Goal: Contribute content: Contribute content

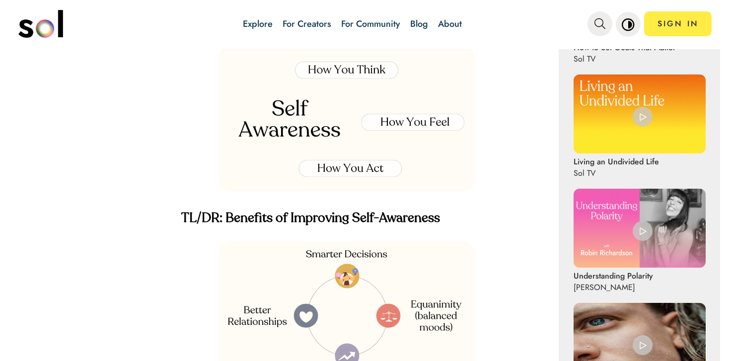
scroll to position [608, 0]
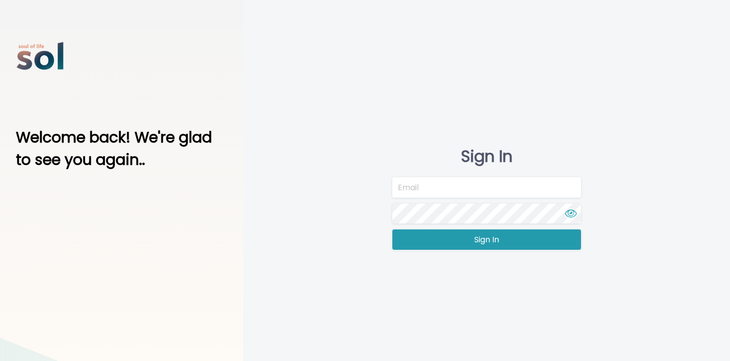
type input "team@soltv.co"
click at [399, 236] on button "Sign In" at bounding box center [486, 239] width 189 height 20
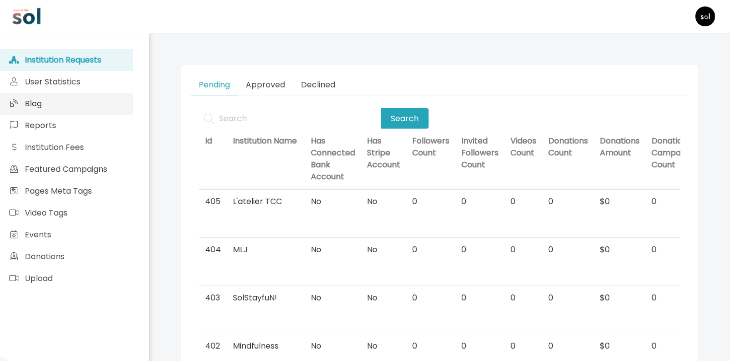
click at [94, 102] on link "Blog" at bounding box center [66, 104] width 133 height 22
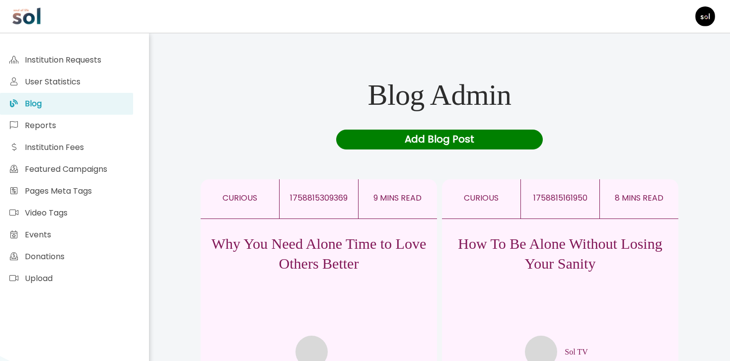
click at [398, 141] on div "Add Blog Post" at bounding box center [439, 140] width 207 height 20
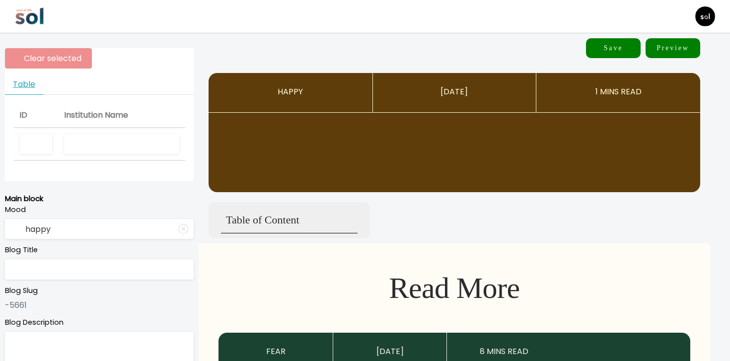
click at [97, 140] on input "text" at bounding box center [121, 144] width 115 height 20
type input "sol tv"
click at [101, 273] on input "text" at bounding box center [99, 269] width 189 height 20
paste input "Self-Awareness Feels Impossible—Until You Learn This"
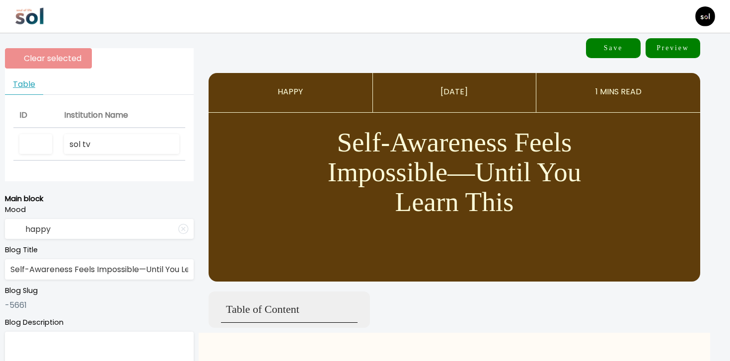
scroll to position [0, 34]
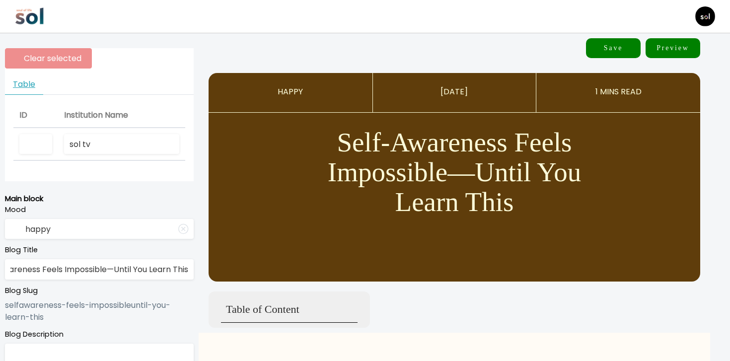
type input "Self-Awareness Feels Impossible—Until You Learn This"
click at [106, 235] on input "happy" at bounding box center [99, 229] width 189 height 20
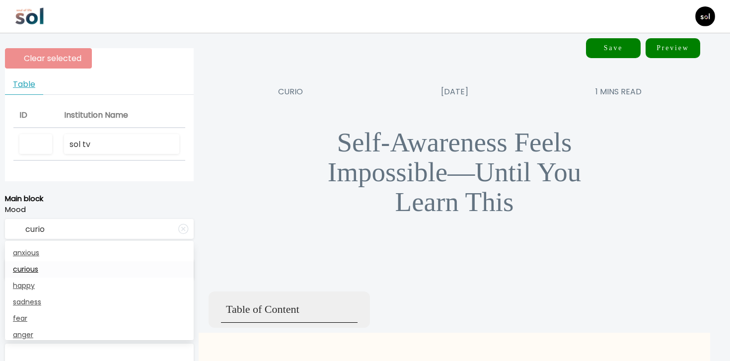
click at [74, 265] on link "curious" at bounding box center [99, 269] width 189 height 16
type input "curious"
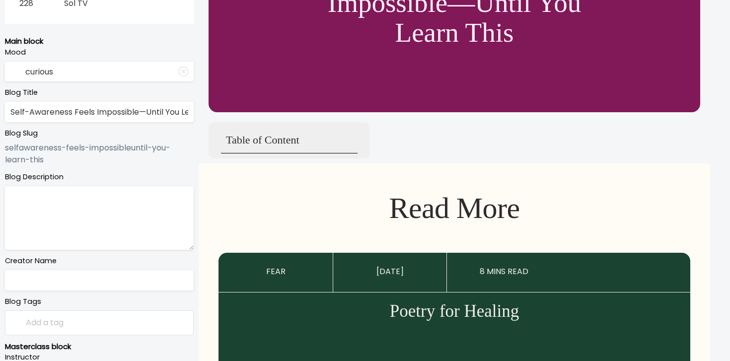
scroll to position [207, 0]
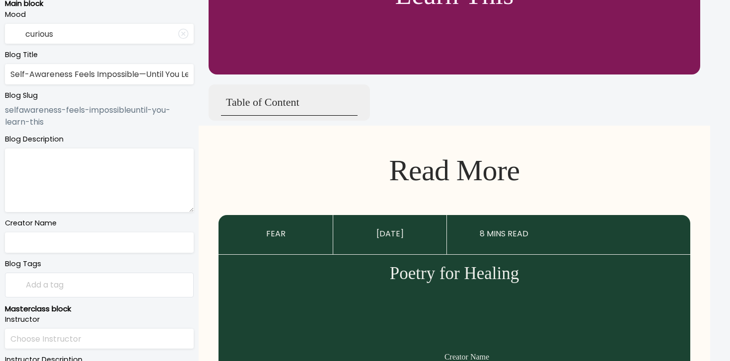
click at [115, 187] on textarea at bounding box center [99, 180] width 189 height 64
paste textarea "Spoiler: You might need to ditch your usual approach"
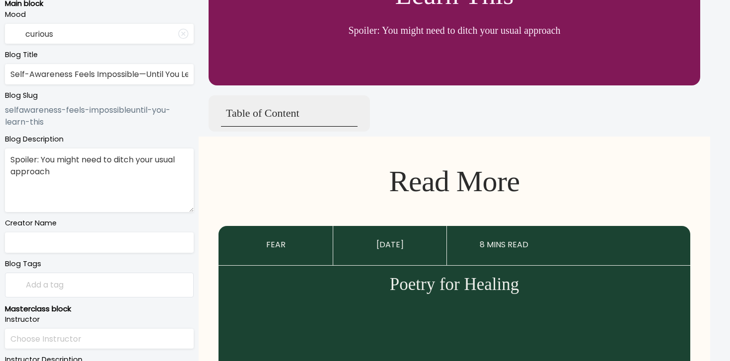
type textarea "Spoiler: You might need to ditch your usual approach"
click at [89, 261] on label "Blog Tags" at bounding box center [99, 264] width 189 height 11
click at [93, 252] on input "text" at bounding box center [99, 242] width 189 height 20
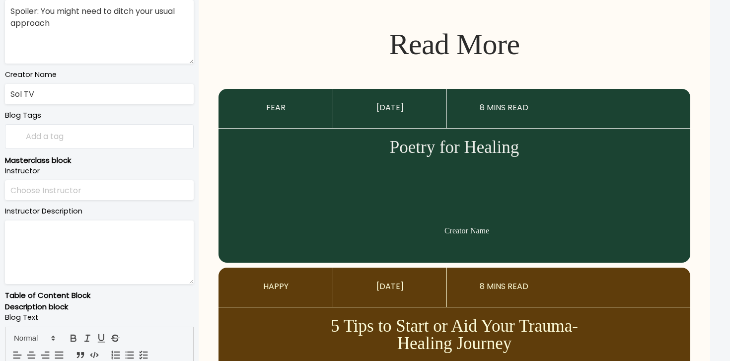
scroll to position [393, 0]
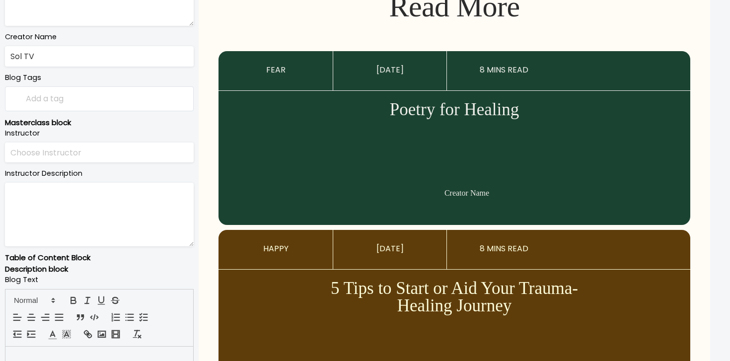
type input "Sol TV"
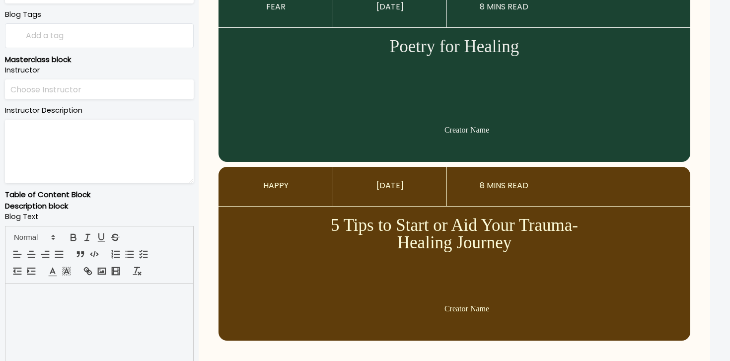
scroll to position [503, 0]
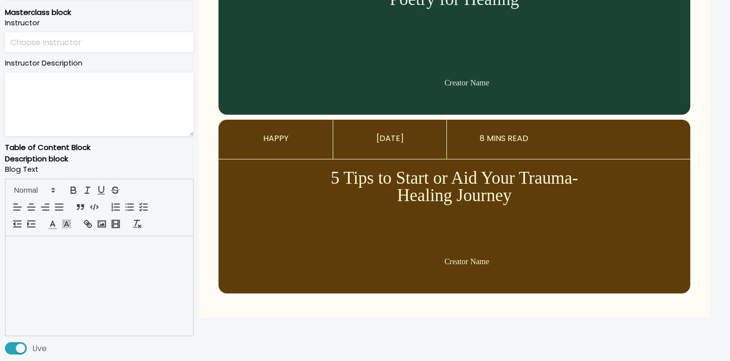
click at [156, 271] on div at bounding box center [99, 285] width 188 height 99
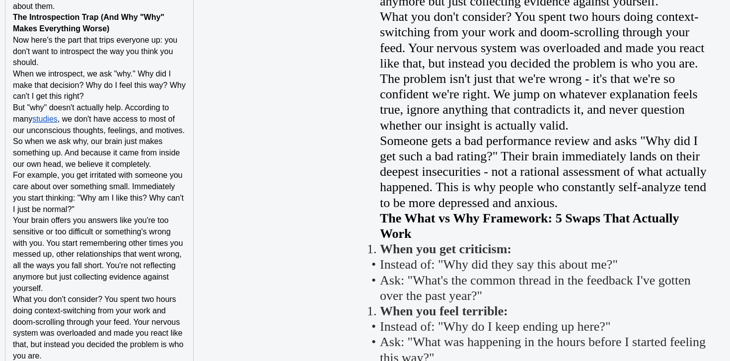
scroll to position [1492, 0]
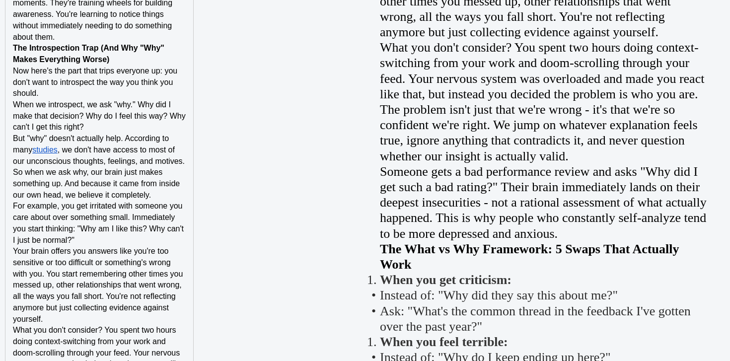
click at [138, 97] on p "Now here's the part that trips everyone up: you don't want to introspect the wa…" at bounding box center [99, 83] width 173 height 34
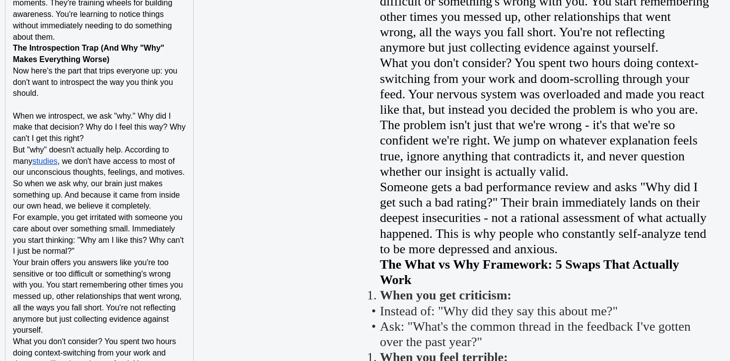
click at [115, 141] on p "When we introspect, we ask "why." Why did I make that decision? Why do I feel t…" at bounding box center [99, 128] width 173 height 34
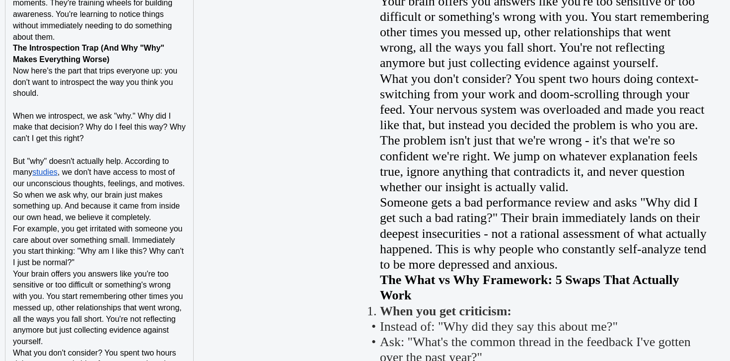
click at [85, 262] on p "For example, you get irritated with someone you care about over something small…" at bounding box center [99, 245] width 173 height 45
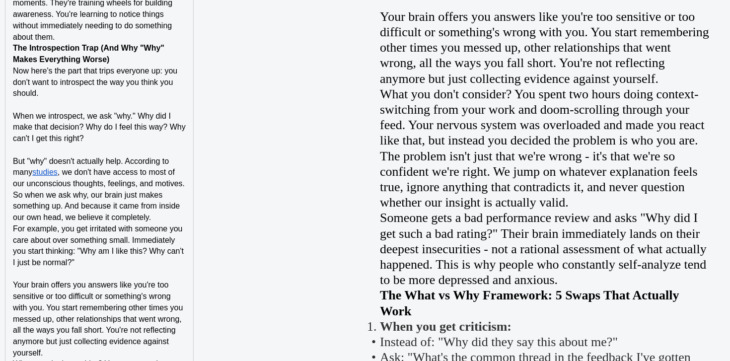
click at [177, 215] on p "But "why" doesn't actually help. According to many studies , we don't have acce…" at bounding box center [99, 190] width 173 height 68
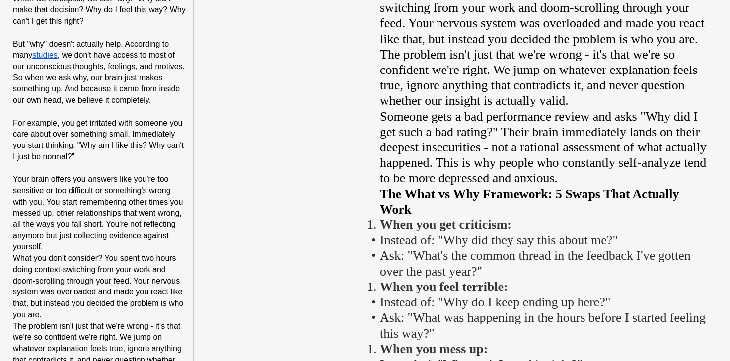
scroll to position [1646, 0]
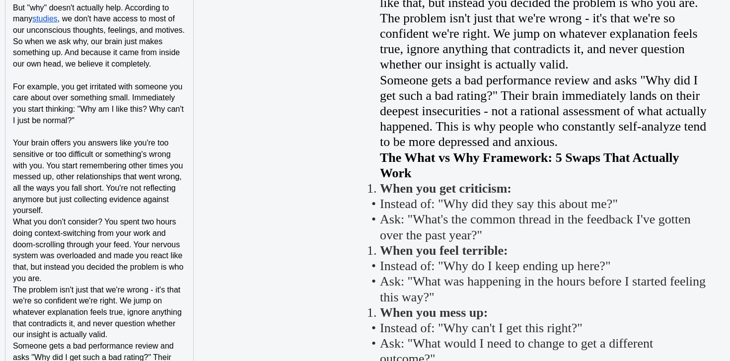
click at [152, 208] on p "Your brain offers you answers like you're too sensitive or too difficult or som…" at bounding box center [99, 177] width 173 height 79
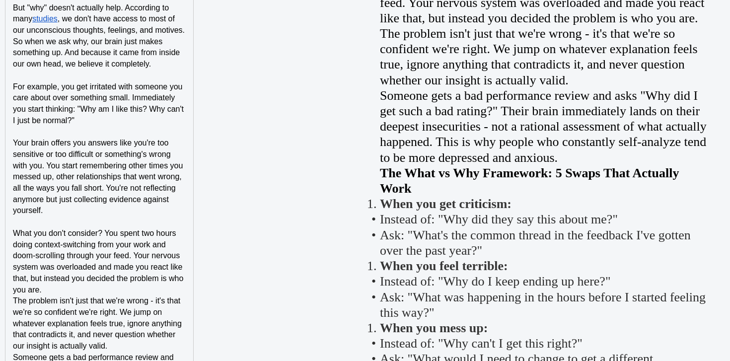
click at [75, 293] on p "What you don't consider? You spent two hours doing context-switching from your …" at bounding box center [99, 262] width 173 height 68
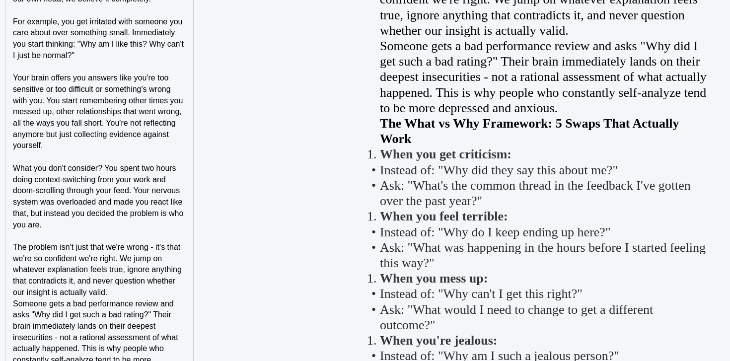
scroll to position [1796, 0]
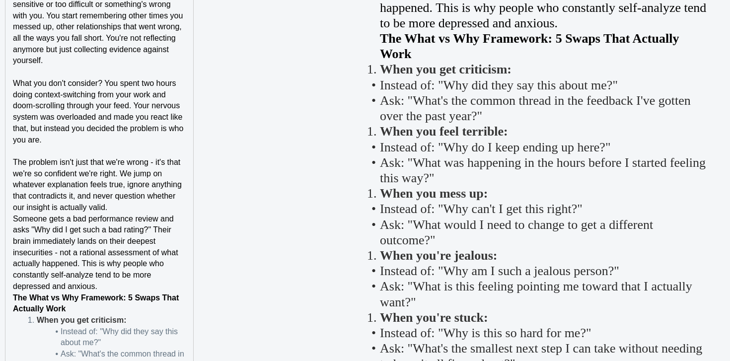
click at [126, 208] on p "The problem isn't just that we're wrong - it's that we're so confident we're ri…" at bounding box center [99, 185] width 173 height 57
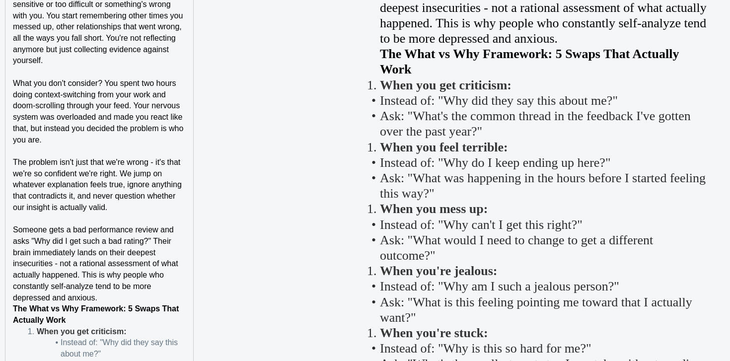
click at [113, 306] on strong "The What vs Why Framework: 5 Swaps That Actually Work" at bounding box center [97, 314] width 168 height 20
click at [117, 297] on p "Someone gets a bad performance review and asks "Why did I get such a bad rating…" at bounding box center [99, 263] width 173 height 79
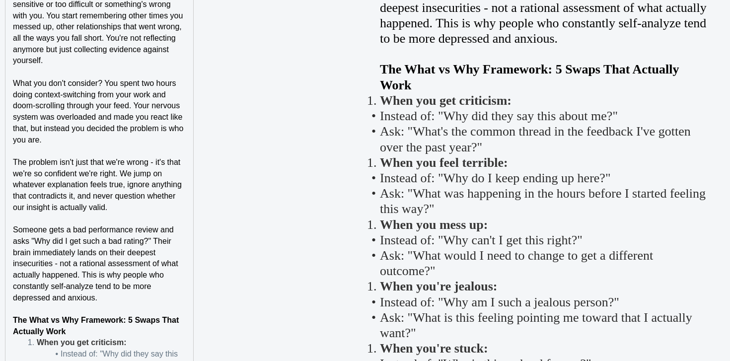
click at [86, 330] on p "The What vs Why Framework: 5 Swaps That Actually Work" at bounding box center [99, 326] width 173 height 22
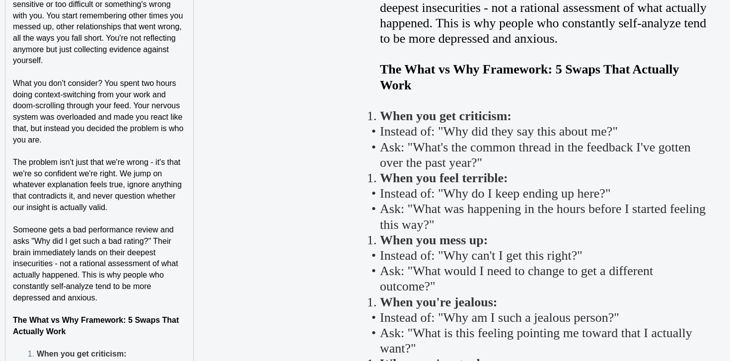
click at [80, 328] on p "The What vs Why Framework: 5 Swaps That Actually Work" at bounding box center [99, 326] width 173 height 22
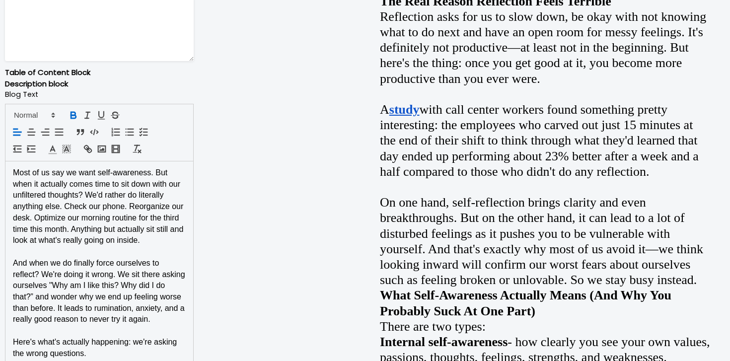
scroll to position [558, 0]
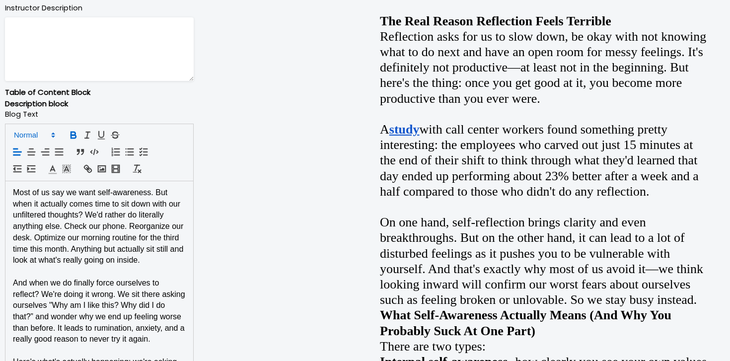
click at [47, 132] on span at bounding box center [33, 135] width 49 height 12
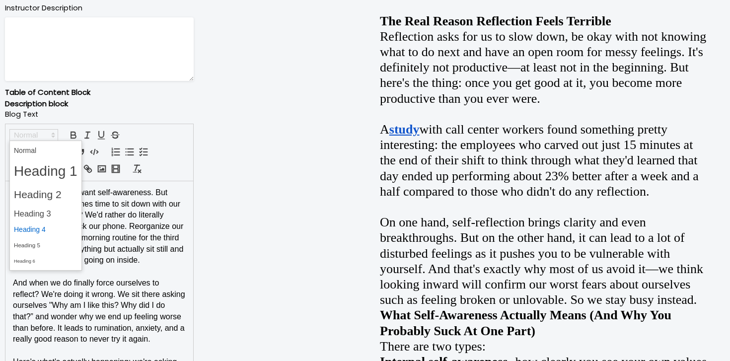
click at [47, 223] on span at bounding box center [46, 229] width 64 height 15
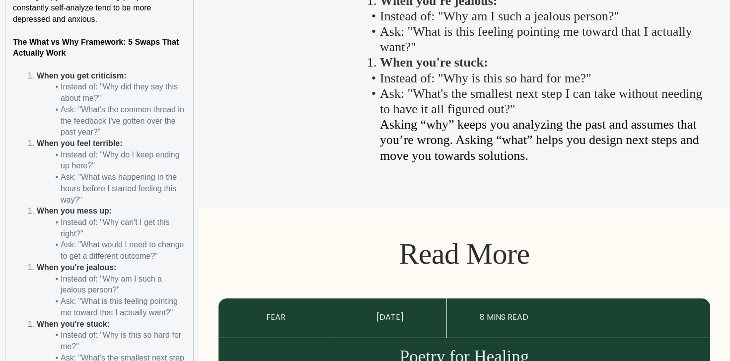
scroll to position [2103, 0]
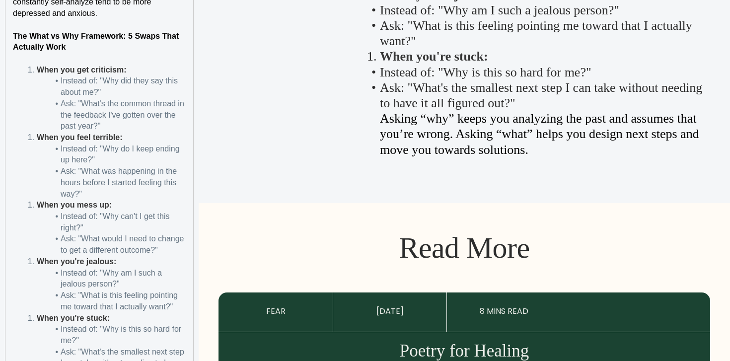
click at [139, 129] on li "Ask: "What's the common thread in the feedback I've gotten over the past year?"" at bounding box center [105, 115] width 161 height 34
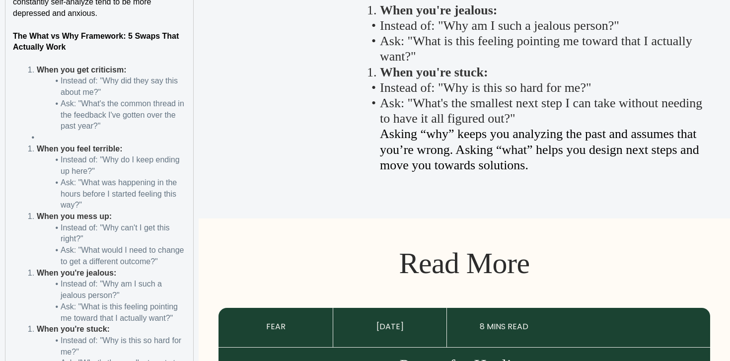
click at [39, 68] on strong "When you get criticism:" at bounding box center [81, 70] width 89 height 8
click at [57, 137] on li at bounding box center [105, 137] width 161 height 11
click at [38, 154] on li "When you feel terrible:" at bounding box center [105, 148] width 161 height 11
click at [37, 217] on strong "When you mess up:" at bounding box center [74, 216] width 75 height 8
click at [139, 204] on li "Ask: "What was happening in the hours before I started feeling this way?"" at bounding box center [105, 194] width 161 height 34
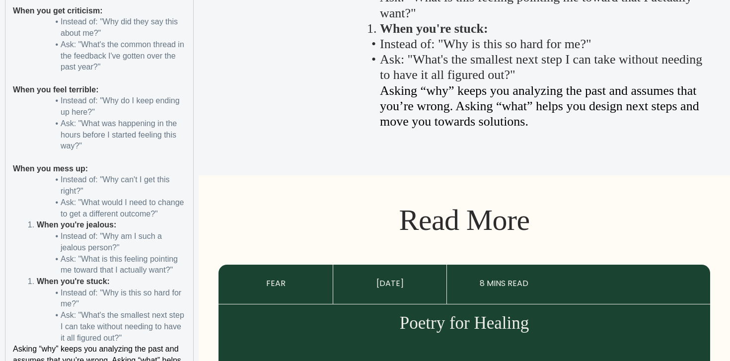
scroll to position [2171, 0]
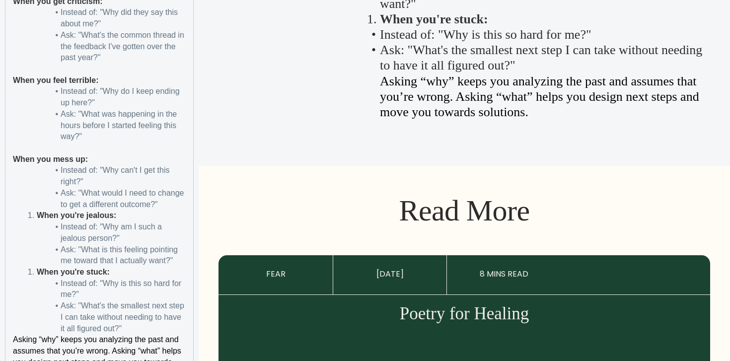
click at [37, 216] on strong "When you're jealous:" at bounding box center [76, 215] width 79 height 8
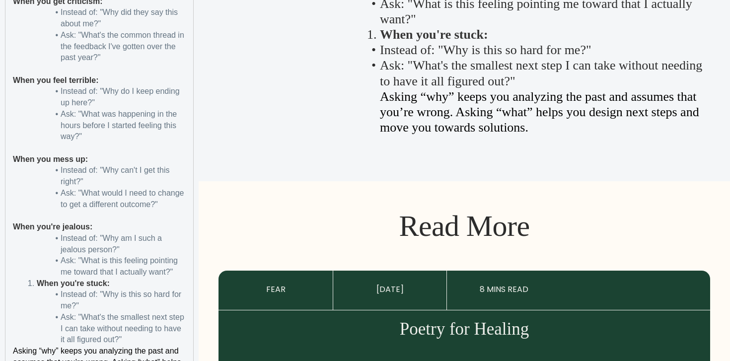
click at [37, 282] on strong "When you're stuck:" at bounding box center [73, 283] width 73 height 8
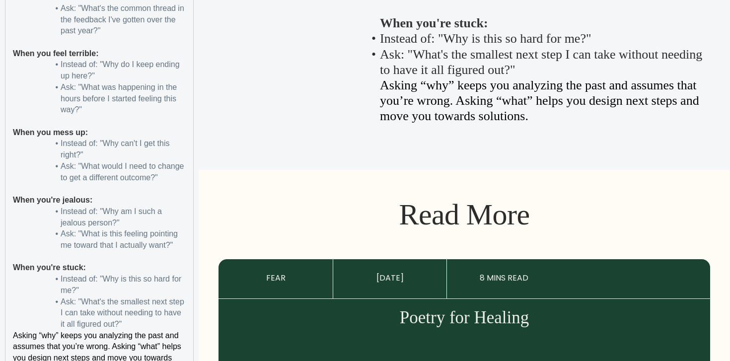
scroll to position [2250, 0]
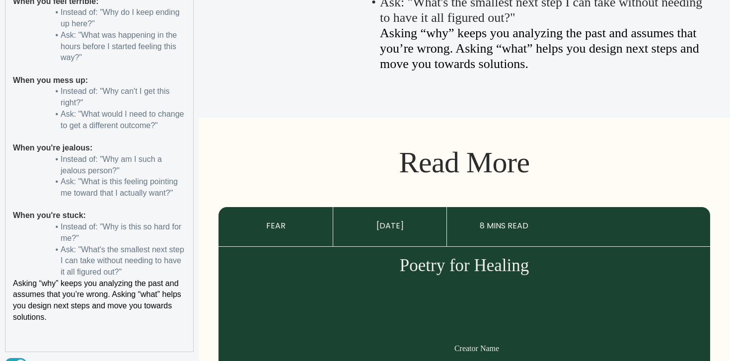
click at [117, 152] on p "When you're jealous:" at bounding box center [99, 147] width 173 height 11
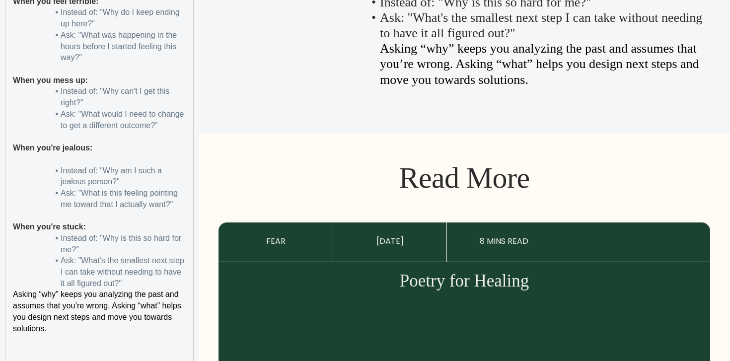
click at [121, 81] on p "When you mess up:" at bounding box center [99, 80] width 173 height 11
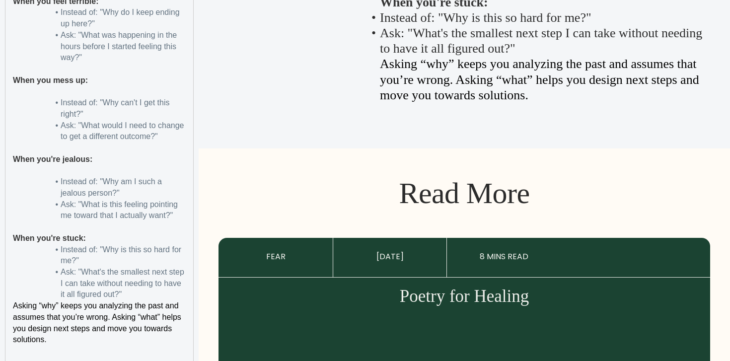
click at [121, 0] on p "When you feel terrible:" at bounding box center [99, 1] width 173 height 11
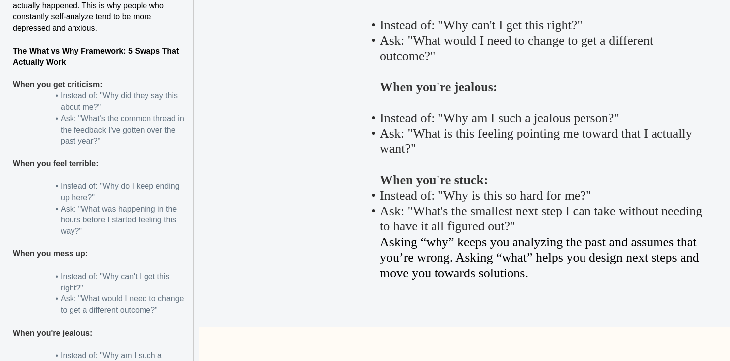
scroll to position [2080, 0]
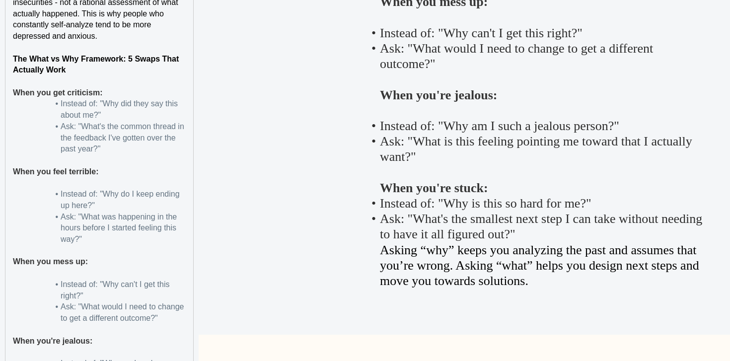
click at [110, 95] on p "When you get criticism:" at bounding box center [99, 92] width 173 height 11
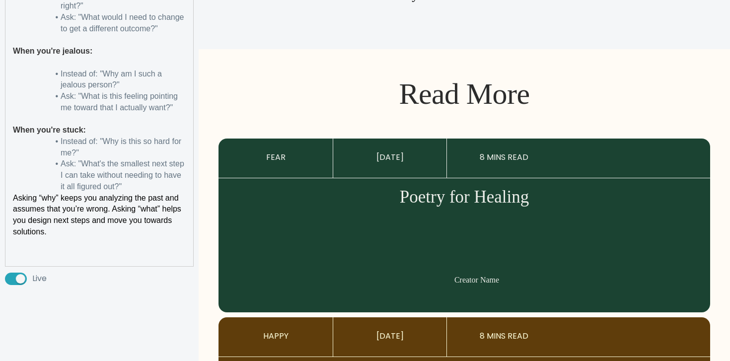
scroll to position [2387, 0]
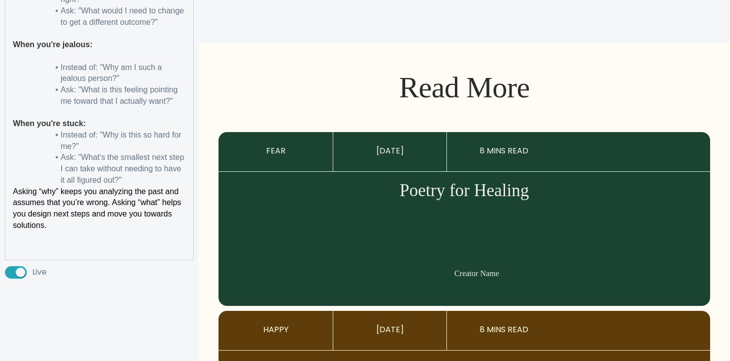
click at [104, 124] on p "When you're stuck:" at bounding box center [99, 123] width 173 height 11
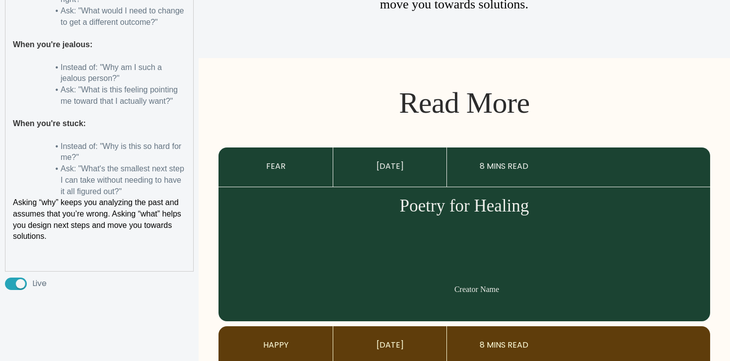
click at [13, 205] on span "Asking “why” keeps you analyzing the past and assumes that you’re wrong. Asking…" at bounding box center [98, 219] width 170 height 42
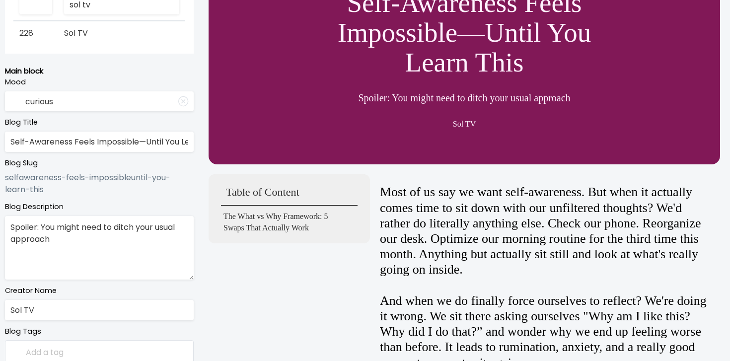
scroll to position [0, 0]
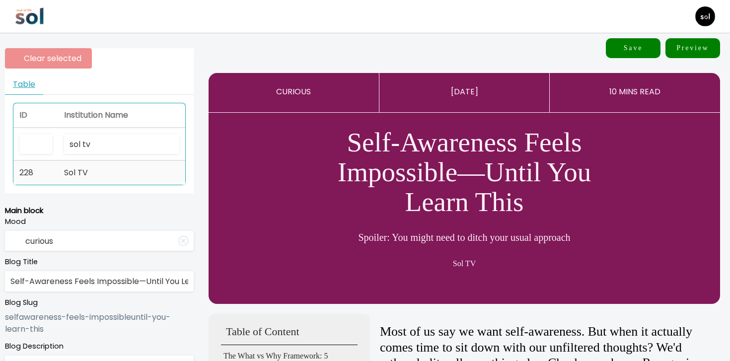
click at [70, 162] on td "Sol TV" at bounding box center [121, 173] width 127 height 24
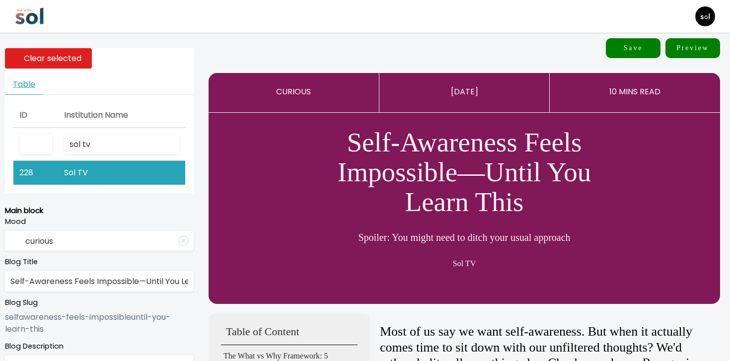
click at [637, 45] on button "Save" at bounding box center [633, 48] width 55 height 20
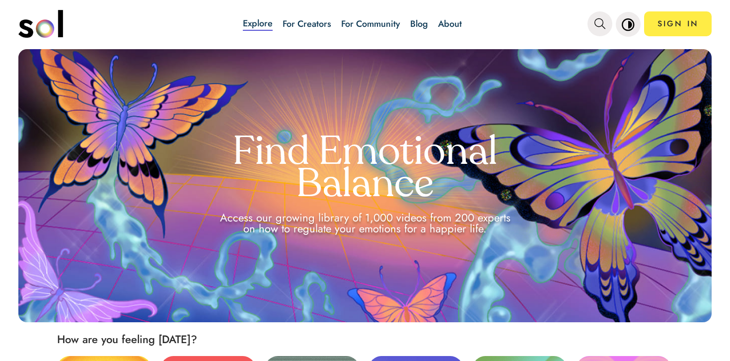
click at [417, 27] on link "Blog" at bounding box center [419, 23] width 18 height 13
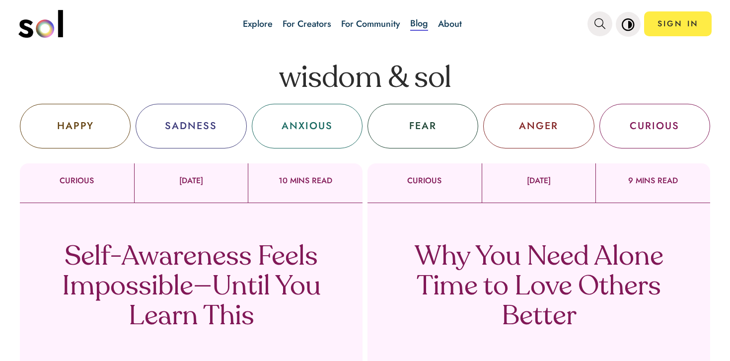
click at [239, 251] on p "Self-Awareness Feels Impossible—Until You Learn This" at bounding box center [191, 287] width 293 height 89
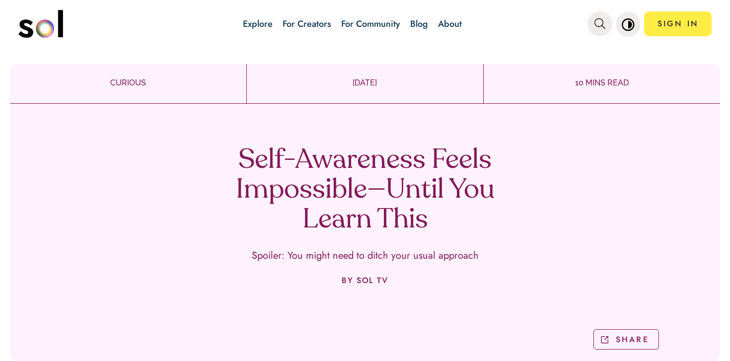
click at [326, 142] on div "Self-Awareness Feels Impossible—Until You Learn This Spoiler: You might need to…" at bounding box center [365, 236] width 710 height 251
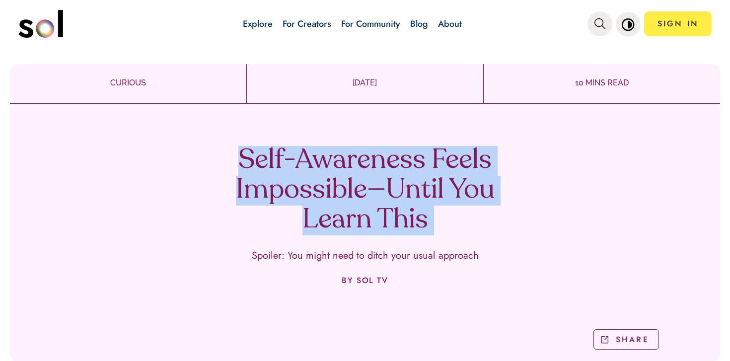
click at [326, 142] on div "Self-Awareness Feels Impossible—Until You Learn This Spoiler: You might need to…" at bounding box center [365, 236] width 710 height 251
copy h1 "Self-Awareness Feels Impossible—Until You Learn This"
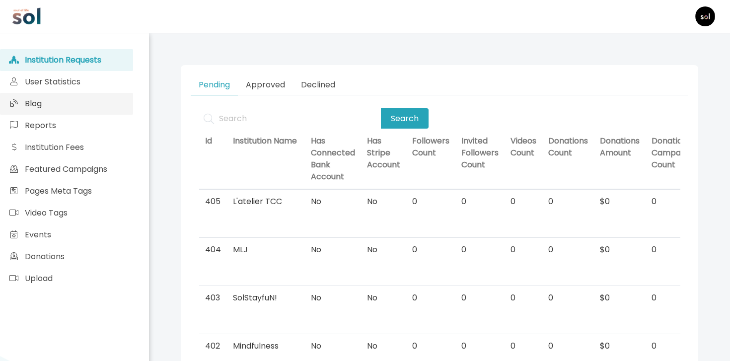
click at [52, 110] on link "Blog" at bounding box center [66, 104] width 133 height 22
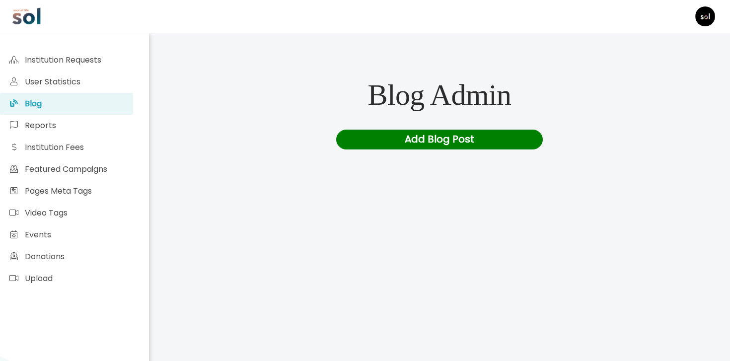
click at [361, 134] on div "Add Blog Post" at bounding box center [439, 140] width 207 height 20
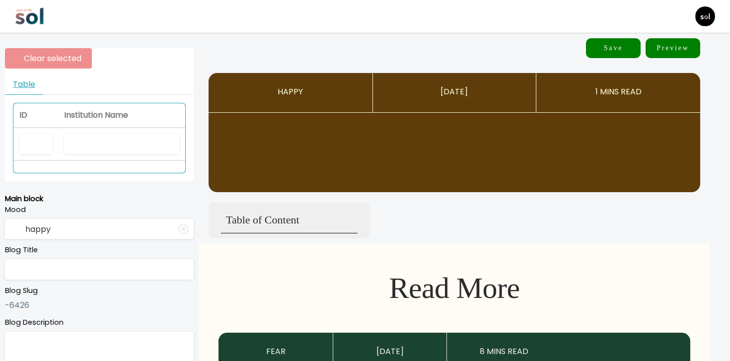
click at [88, 130] on th at bounding box center [121, 144] width 127 height 33
click at [84, 143] on input "text" at bounding box center [121, 144] width 115 height 20
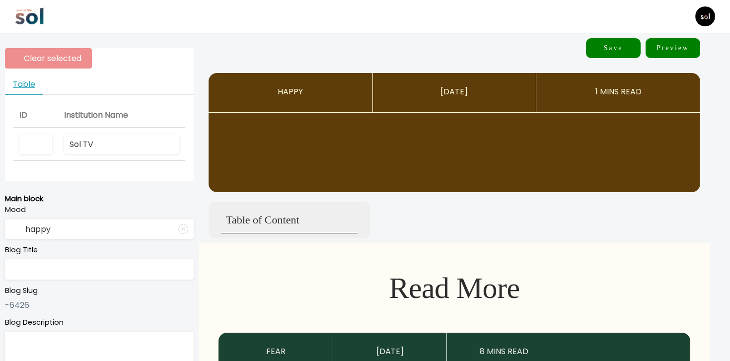
type input "Sol TV"
click at [55, 285] on label "Blog Slug" at bounding box center [99, 290] width 189 height 11
click at [56, 274] on input "text" at bounding box center [99, 269] width 189 height 20
paste input "The Mirror You Can’t Ignore: Unlock the Power of Self-Awareness"
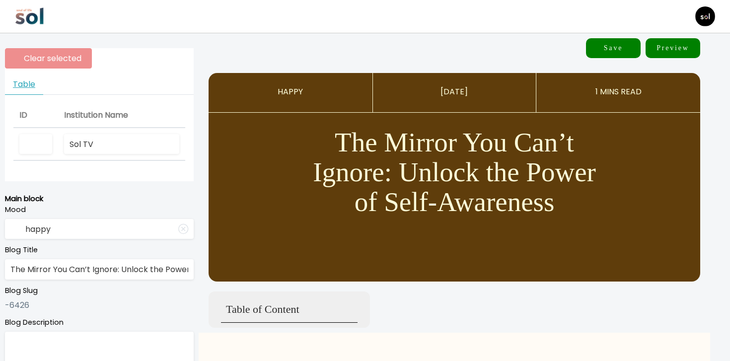
scroll to position [0, 74]
type input "The Mirror You Can’t Ignore: Unlock the Power of Self-Awareness"
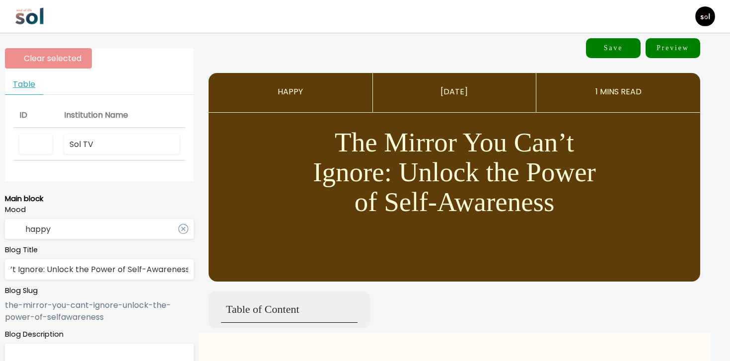
click at [72, 229] on input "happy" at bounding box center [99, 229] width 189 height 20
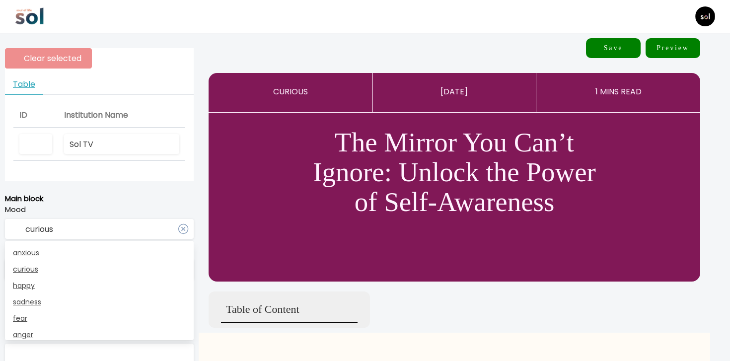
type input "curious"
click at [93, 205] on label "Mood" at bounding box center [99, 210] width 189 height 11
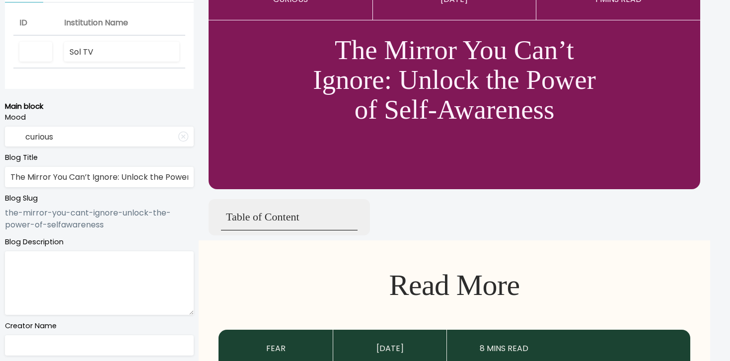
scroll to position [118, 0]
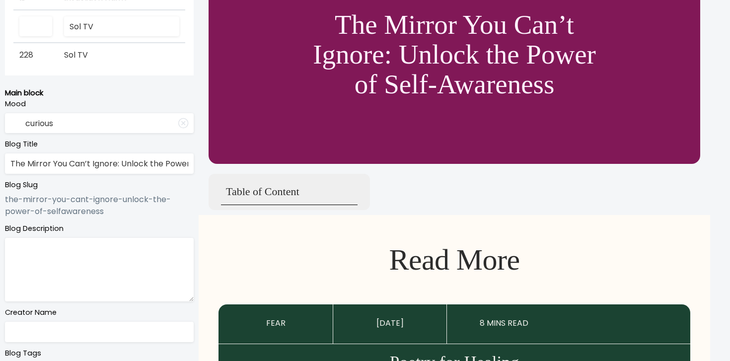
click at [94, 280] on textarea at bounding box center [99, 270] width 189 height 64
paste textarea "The one skill separating those who thrive from those who struggle."
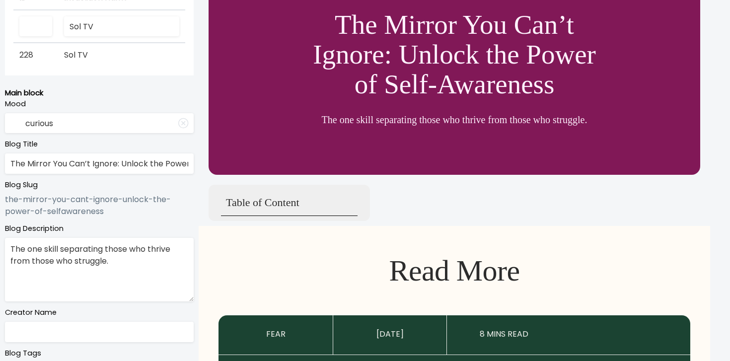
type textarea "The one skill separating those who thrive from those who struggle."
click at [76, 336] on input "text" at bounding box center [99, 332] width 189 height 20
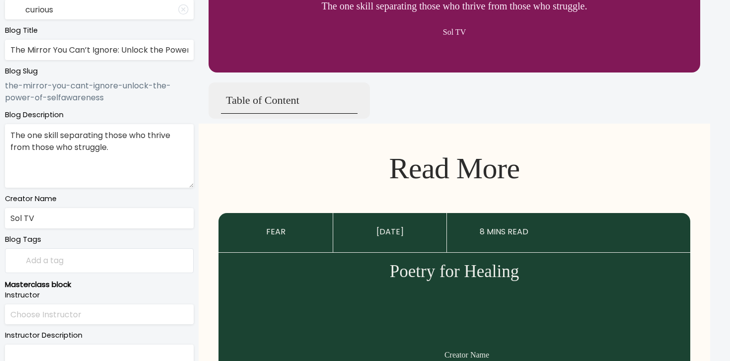
scroll to position [282, 0]
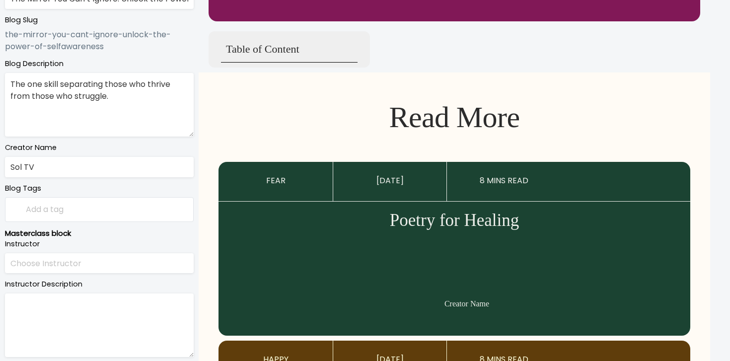
type input "Sol TV"
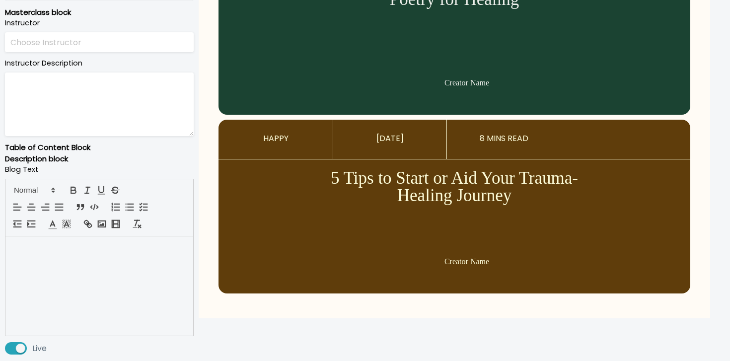
click at [118, 249] on p at bounding box center [99, 247] width 173 height 11
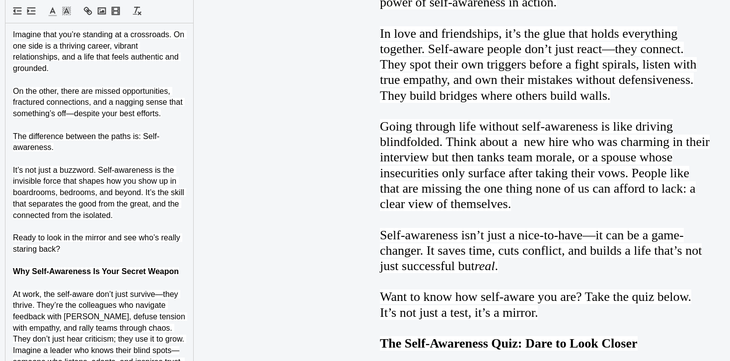
scroll to position [719, 0]
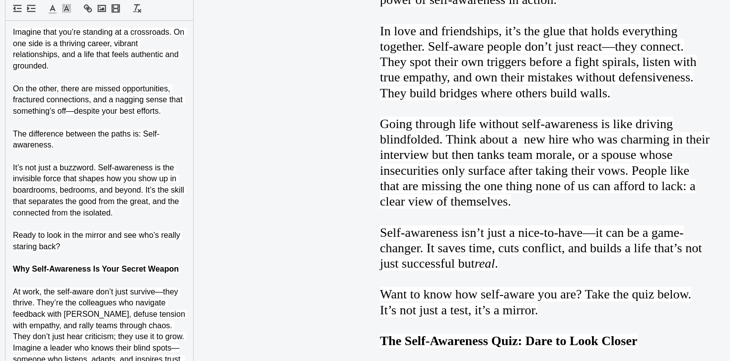
click at [118, 247] on p "Ready to look in the mirror and see who’s really staring back?" at bounding box center [99, 241] width 173 height 22
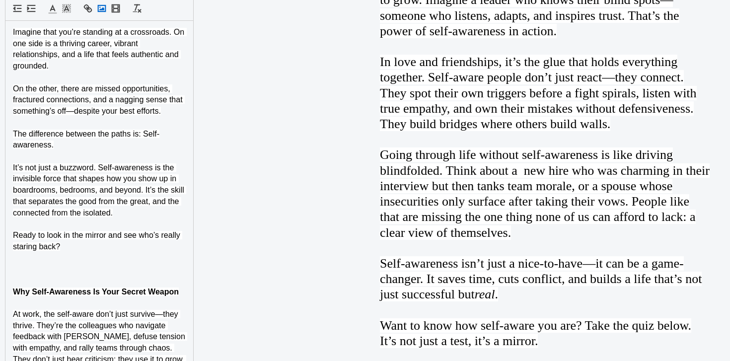
click at [100, 8] on icon "button" at bounding box center [101, 8] width 11 height 11
click at [13, 33] on span "Imagine that you’re standing at a crossroads. On one side is a thriving career,…" at bounding box center [100, 49] width 174 height 42
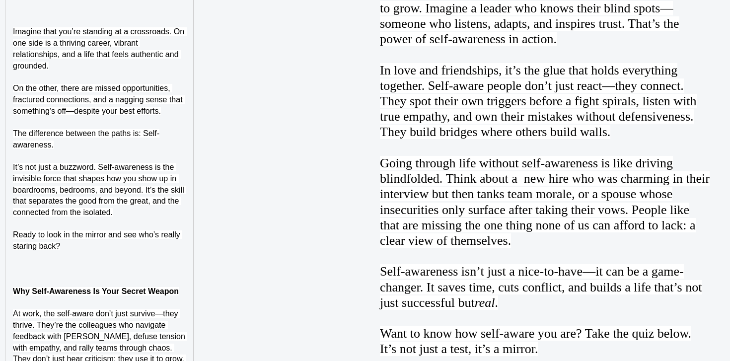
click at [26, 23] on p at bounding box center [99, 20] width 173 height 11
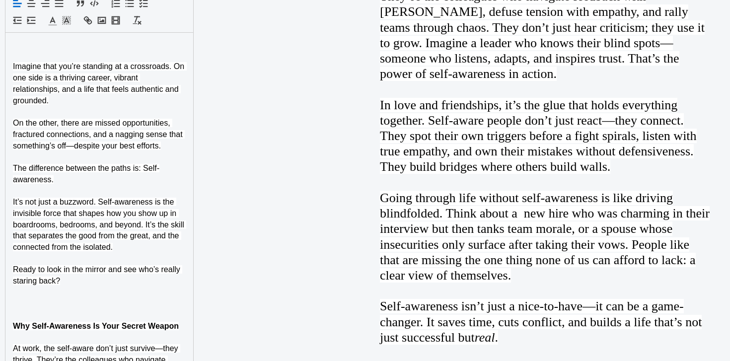
scroll to position [703, 0]
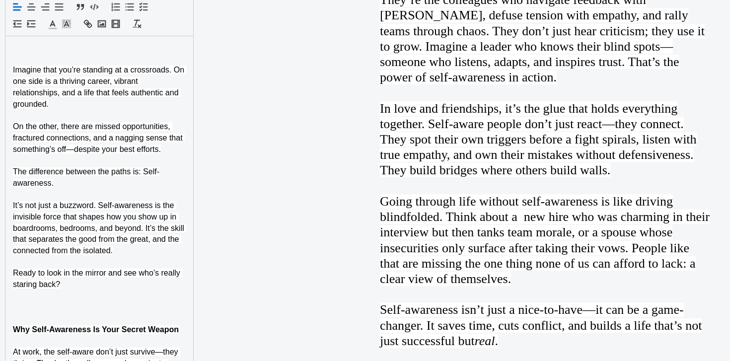
click at [29, 45] on p at bounding box center [99, 47] width 173 height 11
click at [104, 25] on polyline "button" at bounding box center [101, 24] width 5 height 3
click at [41, 308] on p at bounding box center [99, 307] width 173 height 11
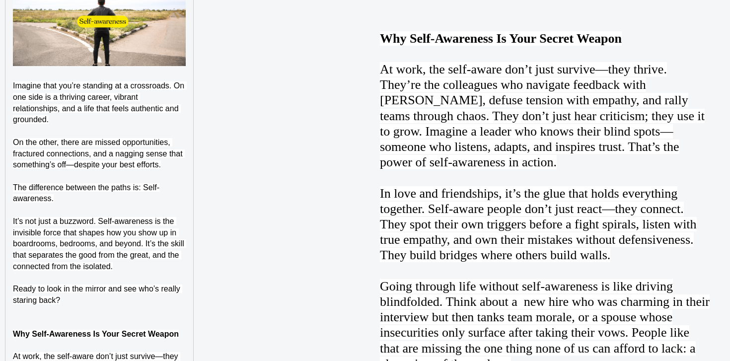
scroll to position [782, 0]
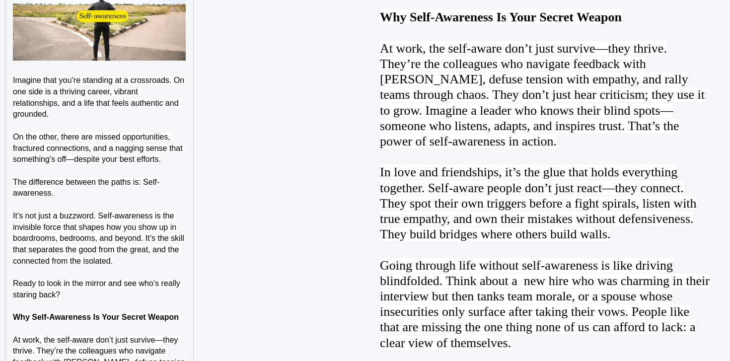
click at [37, 315] on strong "Why Self-Awareness Is Your Secret Weapon" at bounding box center [96, 317] width 166 height 8
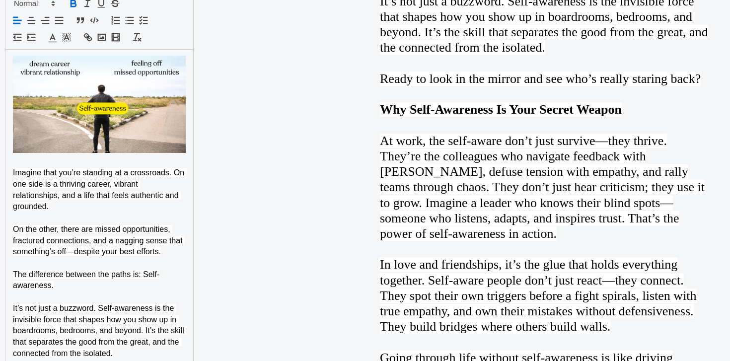
scroll to position [649, 0]
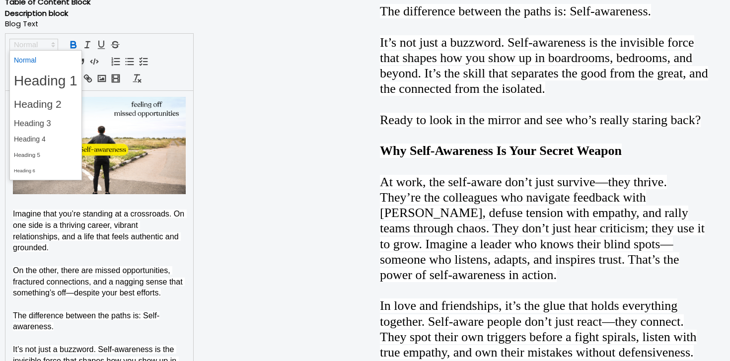
click at [37, 42] on span at bounding box center [33, 45] width 49 height 12
click at [39, 140] on span at bounding box center [46, 139] width 64 height 15
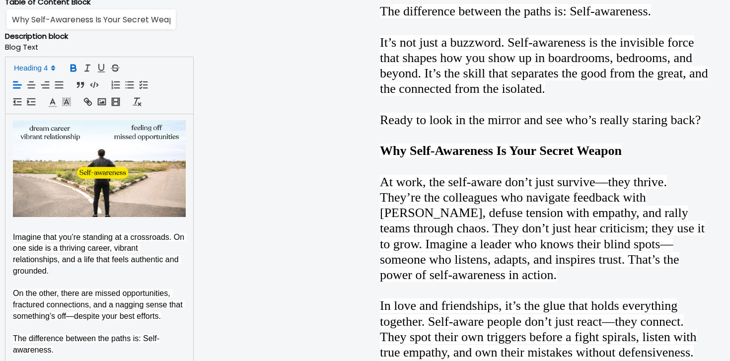
scroll to position [672, 0]
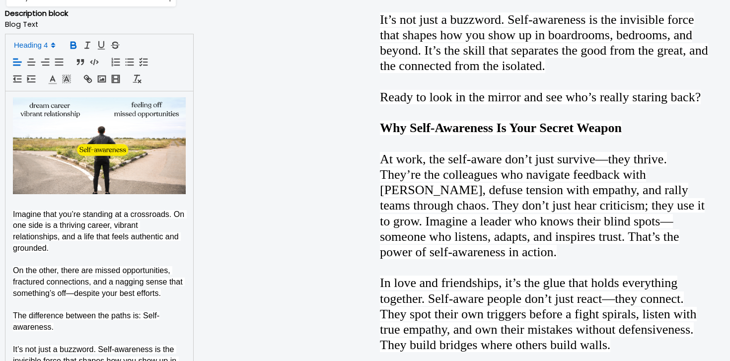
click at [49, 206] on p at bounding box center [99, 203] width 173 height 11
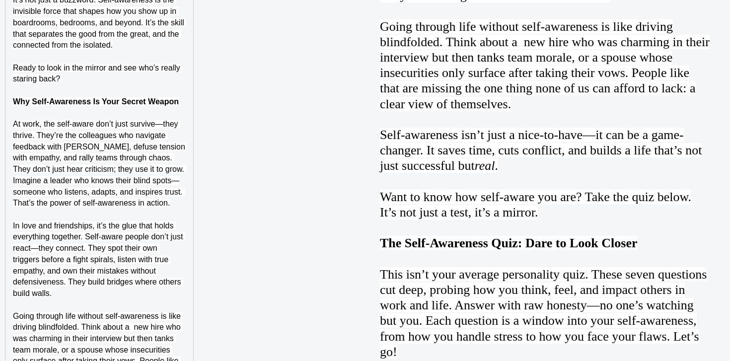
scroll to position [1006, 0]
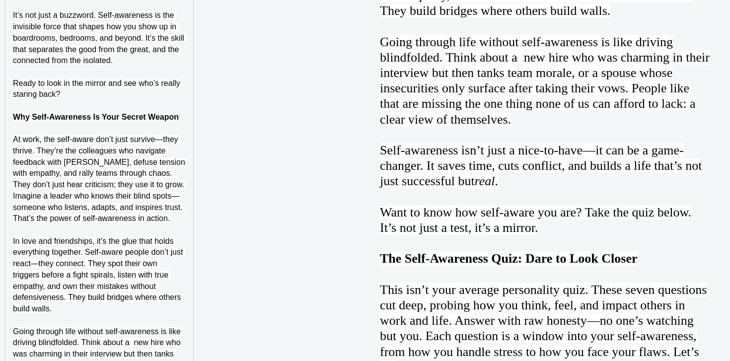
click at [179, 118] on h4 "Why Self-Awareness Is Your Secret Weapon" at bounding box center [99, 117] width 173 height 11
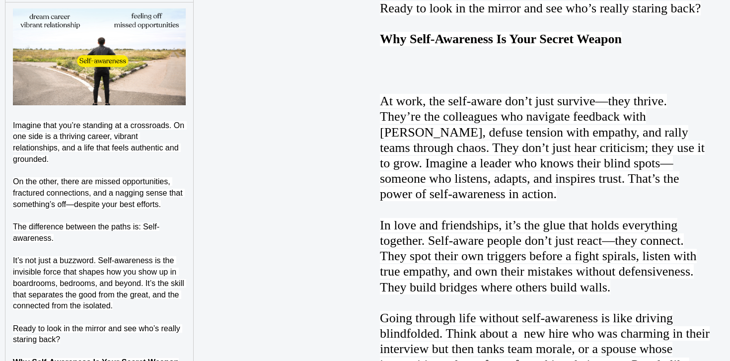
scroll to position [707, 0]
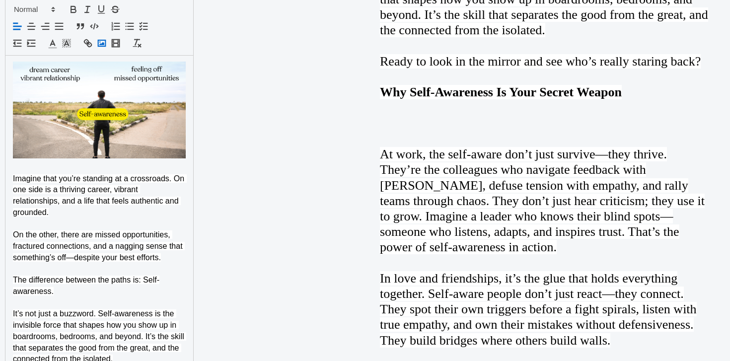
click at [103, 46] on rect "button" at bounding box center [101, 43] width 7 height 6
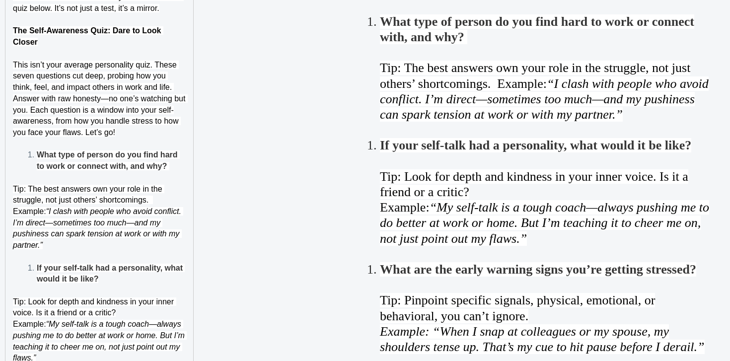
scroll to position [1584, 0]
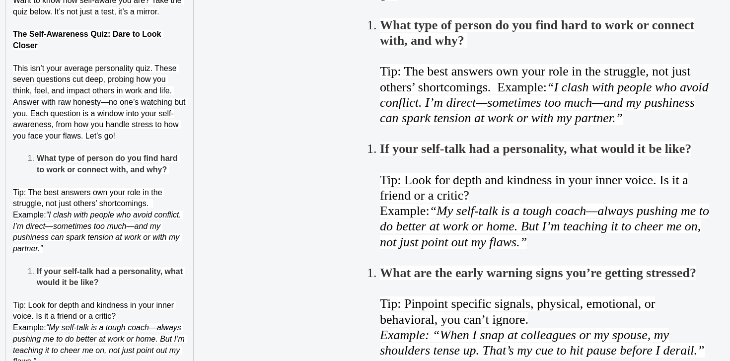
click at [139, 47] on strong "The Self-Awareness Quiz: Dare to Look Closer" at bounding box center [88, 40] width 150 height 20
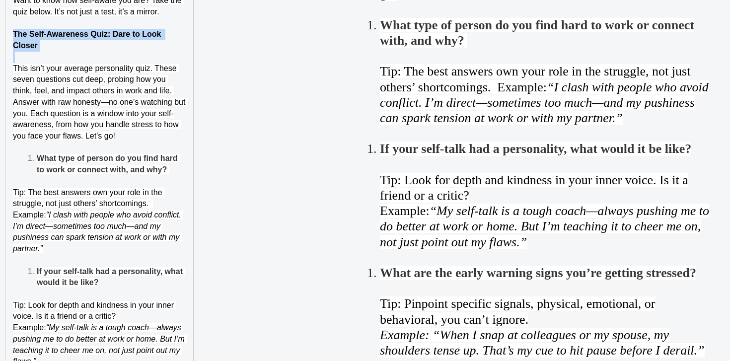
click at [139, 47] on strong "The Self-Awareness Quiz: Dare to Look Closer" at bounding box center [88, 40] width 150 height 20
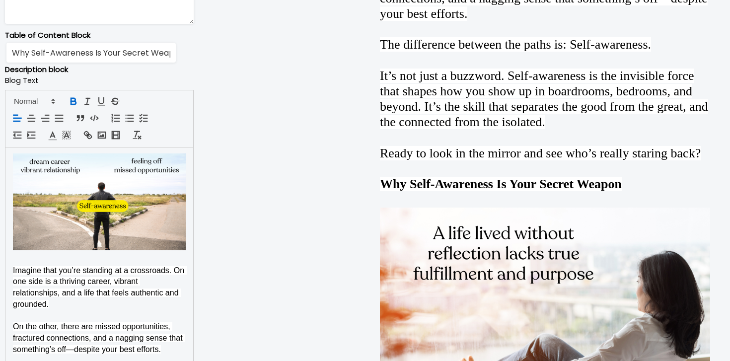
scroll to position [482, 0]
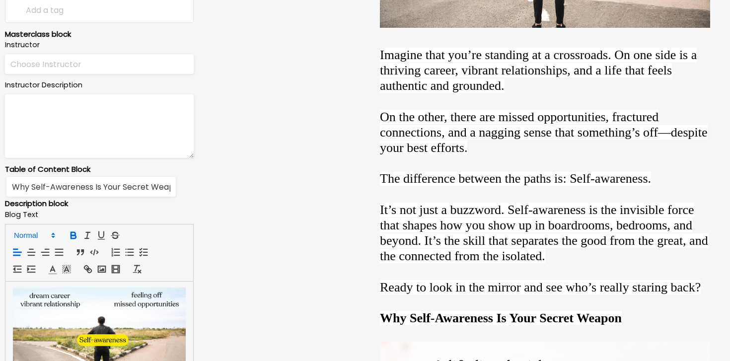
click at [39, 236] on span at bounding box center [33, 235] width 49 height 12
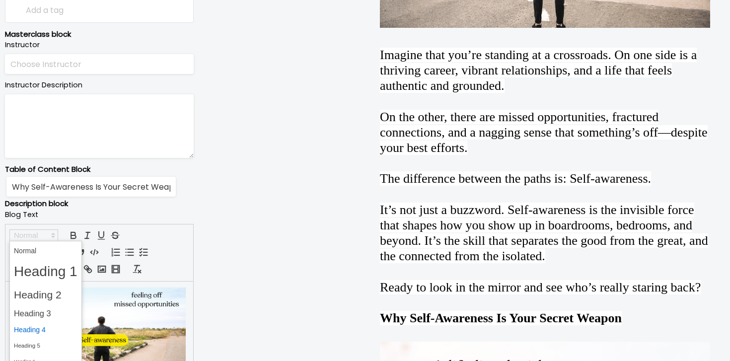
click at [43, 332] on span at bounding box center [46, 329] width 64 height 15
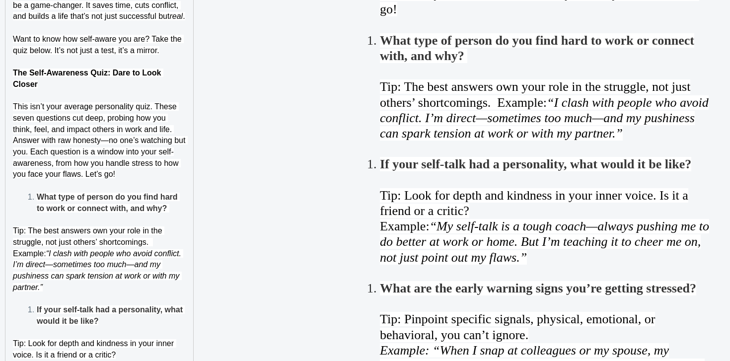
scroll to position [1567, 0]
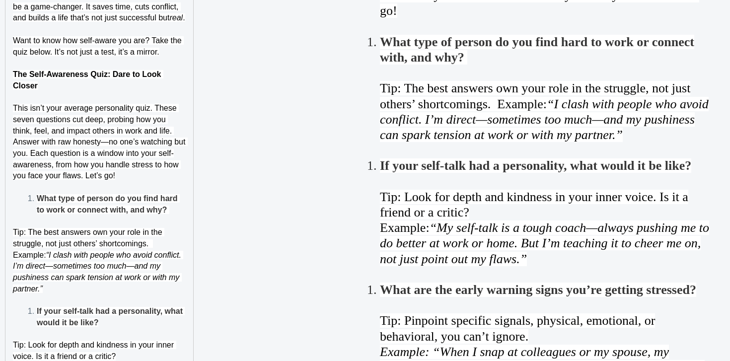
click at [38, 211] on strong "What type of person do you find hard to work or connect with, and why?" at bounding box center [108, 204] width 143 height 20
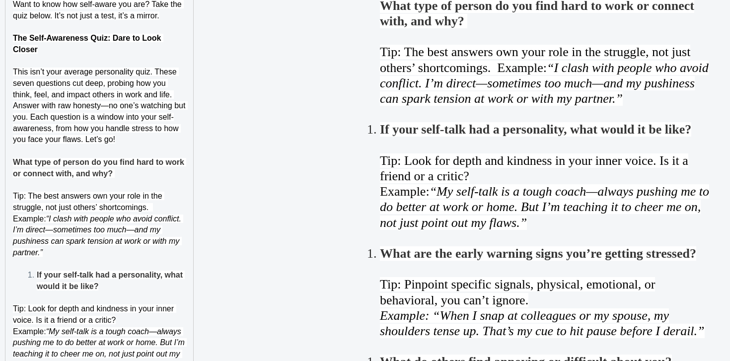
scroll to position [1669, 0]
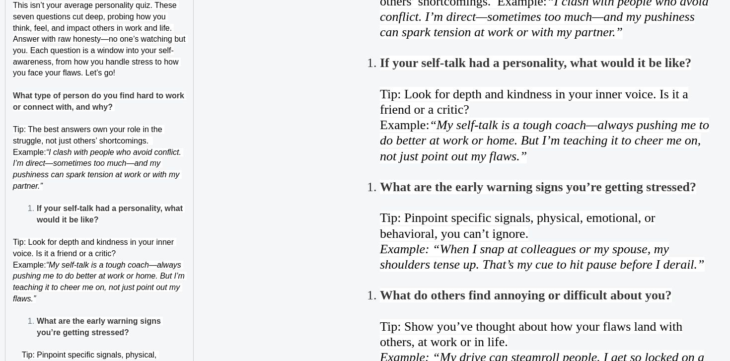
click at [166, 154] on p "Tip: The best answers own your role in the struggle, not just others’ shortcomi…" at bounding box center [99, 158] width 173 height 68
click at [34, 220] on li "If your self-talk had a personality, what would it be like?" at bounding box center [105, 214] width 161 height 22
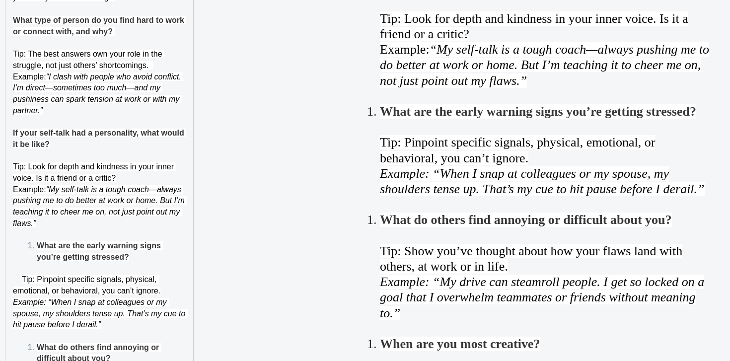
scroll to position [1787, 0]
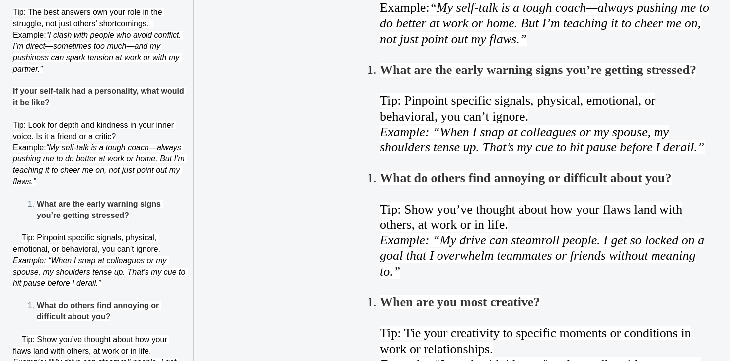
click at [37, 218] on strong "What are the early warning signs you’re getting stressed?" at bounding box center [100, 210] width 126 height 20
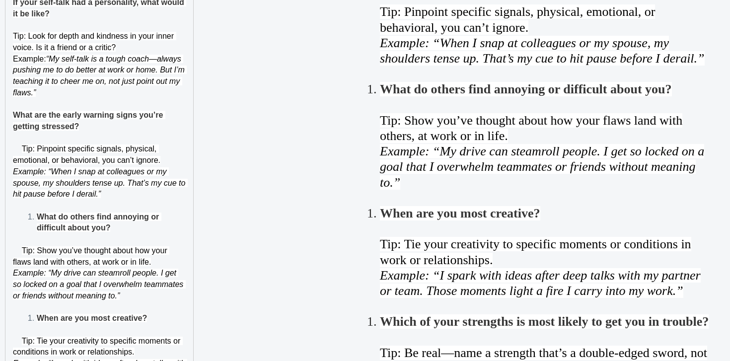
scroll to position [1895, 0]
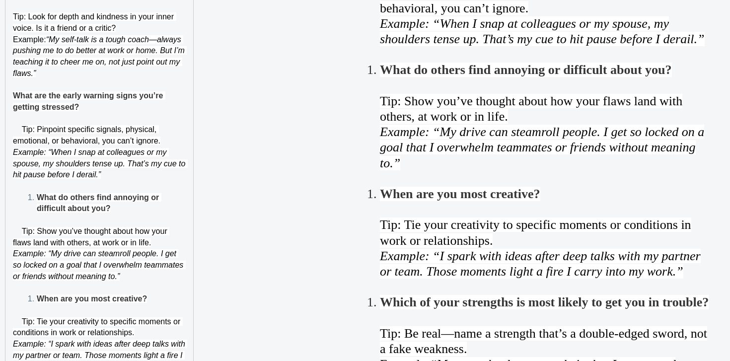
click at [37, 205] on strong "What do others find annoying or difficult about you?" at bounding box center [99, 203] width 125 height 20
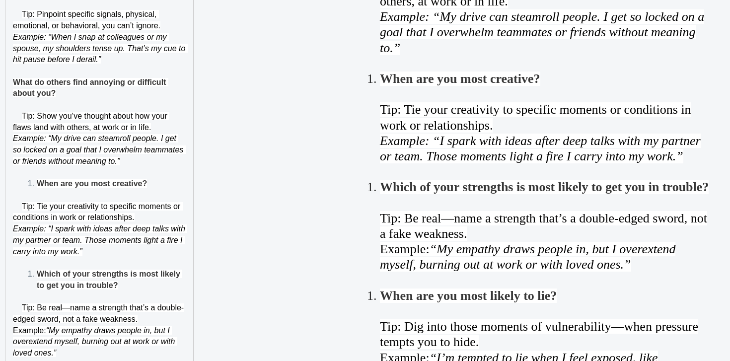
scroll to position [2025, 0]
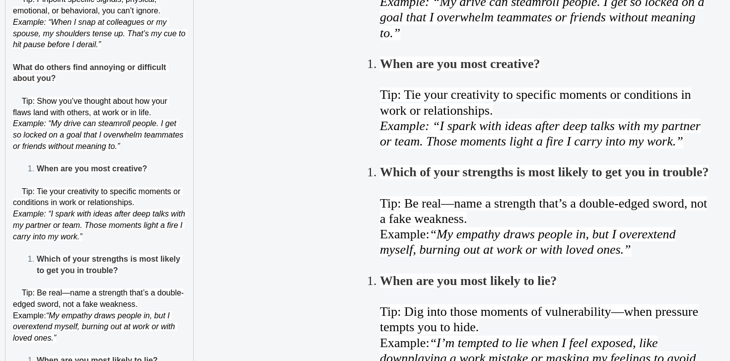
click at [38, 173] on strong "When are you most creative?" at bounding box center [92, 168] width 110 height 8
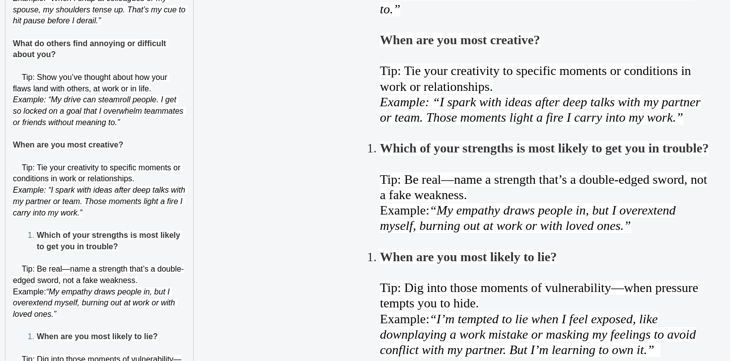
scroll to position [2101, 0]
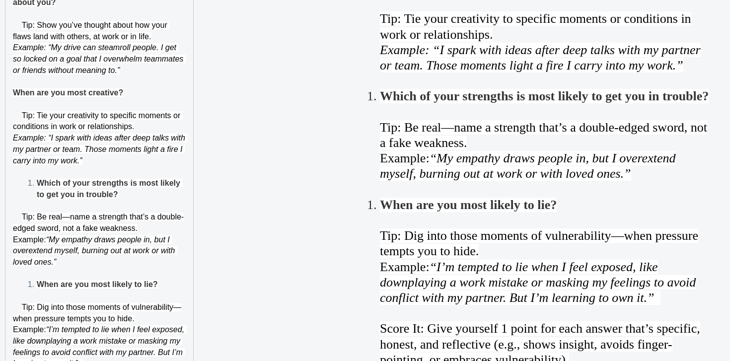
click at [39, 200] on li "Which of your strengths is most likely to get you in trouble?" at bounding box center [105, 189] width 161 height 22
click at [38, 195] on strong "Which of your strengths is most likely to get you in trouble?" at bounding box center [109, 189] width 145 height 20
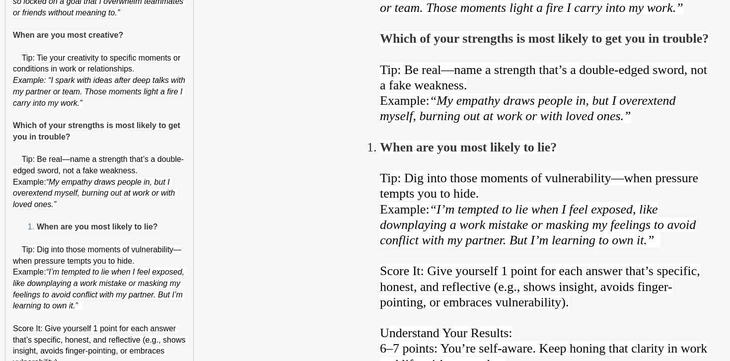
click at [39, 231] on strong "When are you most likely to lie?" at bounding box center [97, 226] width 121 height 8
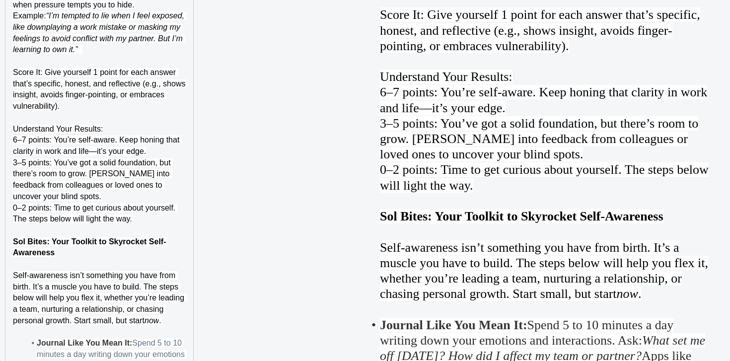
scroll to position [2423, 0]
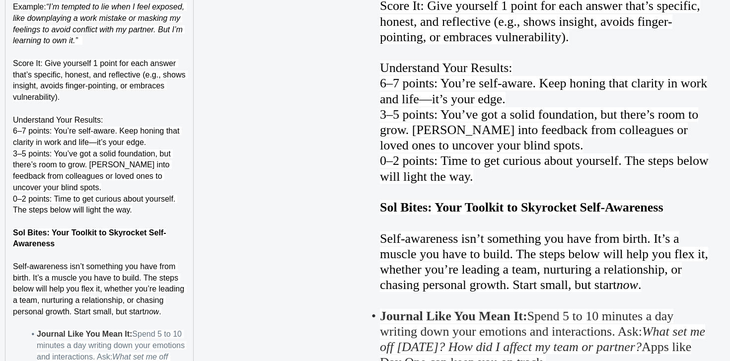
click at [49, 244] on strong "Sol Bites: Your Toolkit to Skyrocket Self-Awareness" at bounding box center [89, 238] width 153 height 20
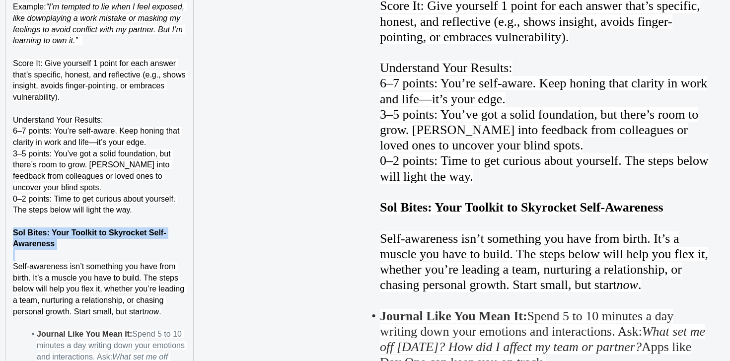
click at [49, 244] on strong "Sol Bites: Your Toolkit to Skyrocket Self-Awareness" at bounding box center [89, 238] width 153 height 20
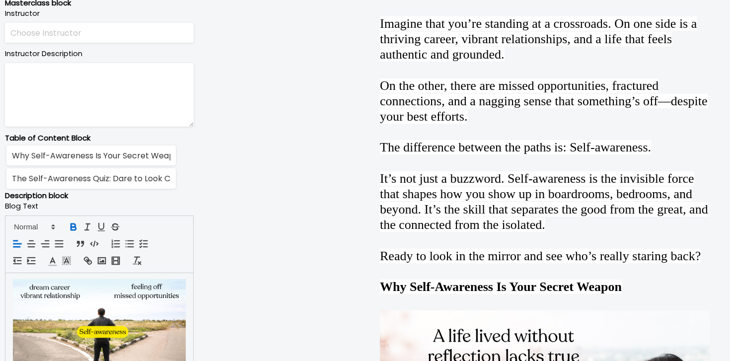
scroll to position [510, 0]
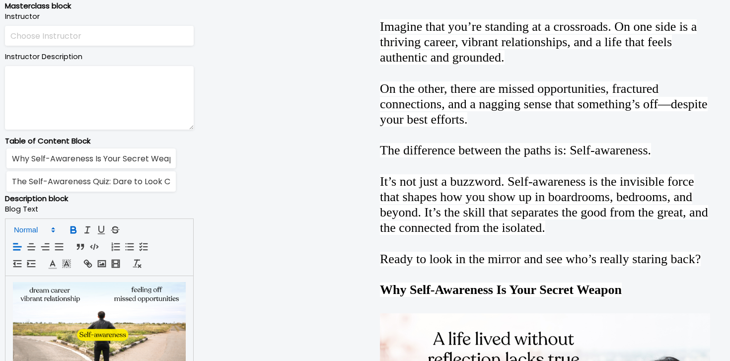
click at [31, 225] on span at bounding box center [33, 230] width 49 height 12
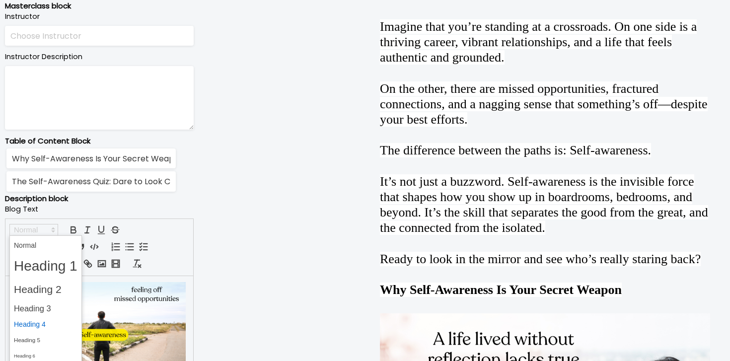
click at [48, 324] on span at bounding box center [46, 324] width 64 height 15
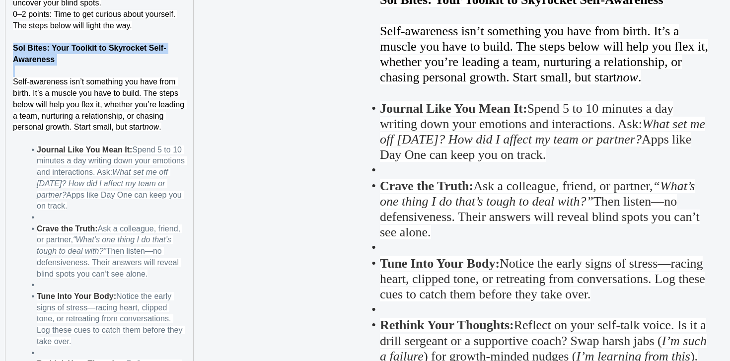
scroll to position [2751, 0]
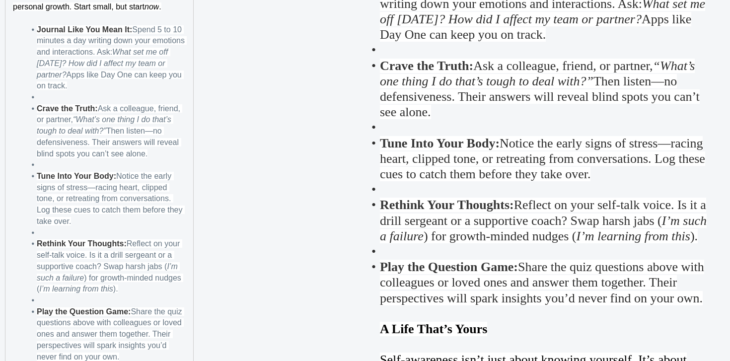
click at [69, 103] on li at bounding box center [105, 97] width 161 height 11
click at [46, 171] on li at bounding box center [105, 164] width 161 height 11
click at [37, 239] on li at bounding box center [105, 232] width 161 height 11
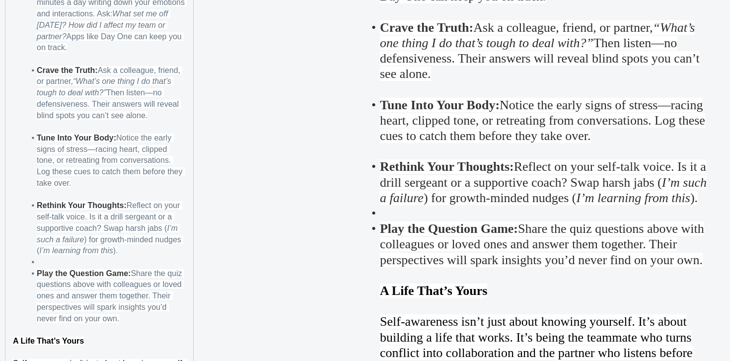
scroll to position [2852, 0]
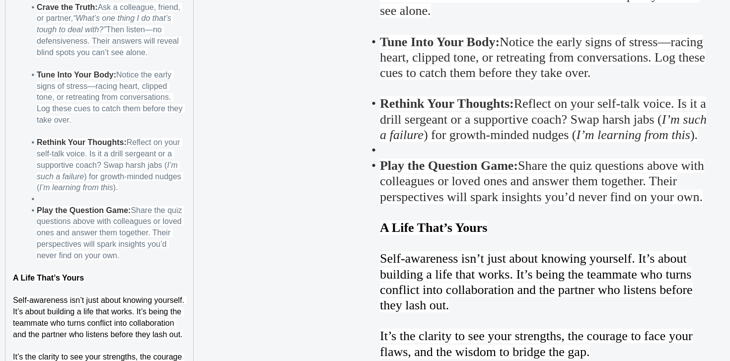
click at [60, 205] on li at bounding box center [105, 199] width 161 height 11
click at [49, 282] on strong "A Life That’s Yours" at bounding box center [48, 278] width 71 height 8
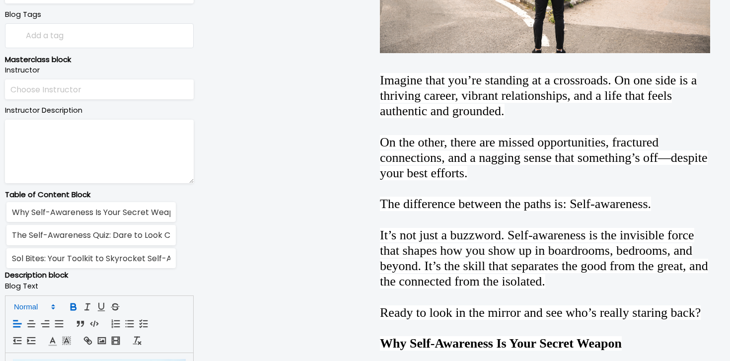
click at [47, 307] on span at bounding box center [33, 307] width 49 height 12
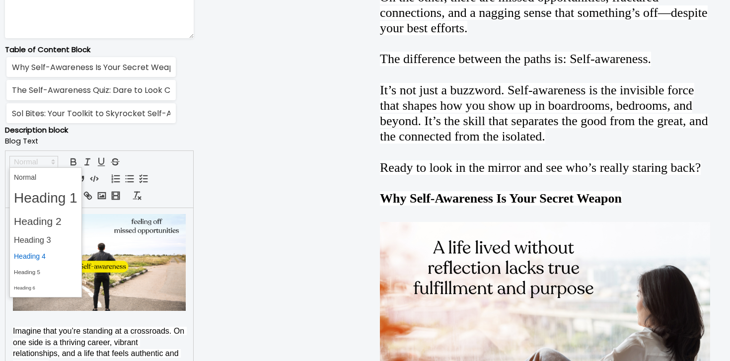
click at [57, 257] on span at bounding box center [46, 256] width 64 height 15
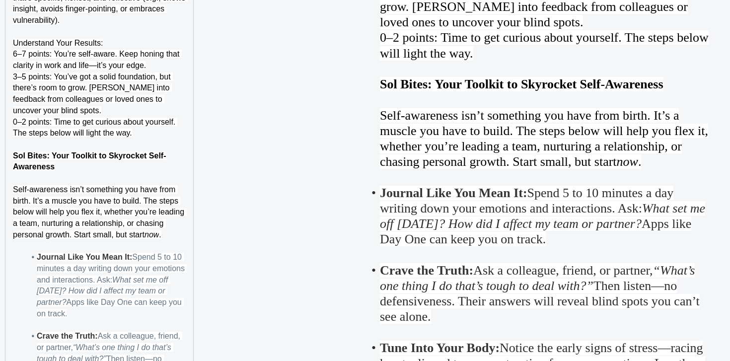
scroll to position [2551, 0]
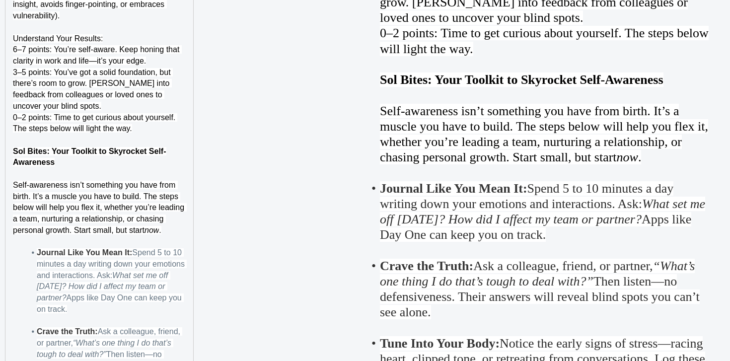
click at [123, 168] on h4 "Sol Bites: Your Toolkit to Skyrocket Self-Awareness" at bounding box center [99, 157] width 173 height 22
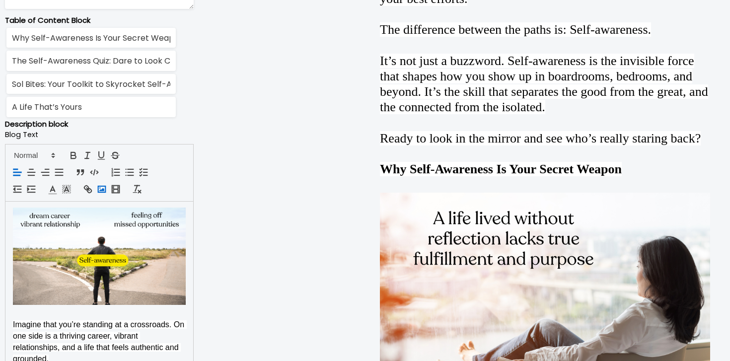
click at [103, 185] on icon "button" at bounding box center [101, 189] width 11 height 11
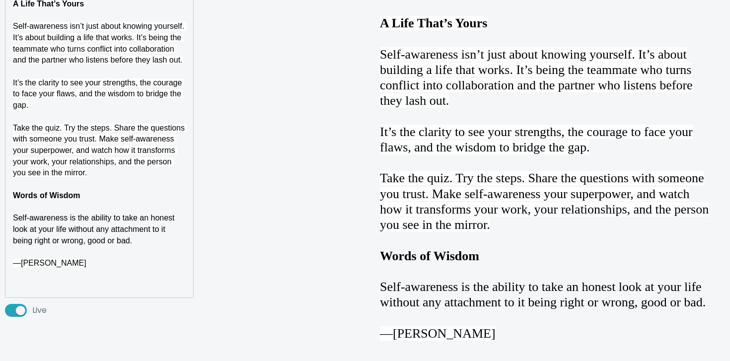
scroll to position [3263, 0]
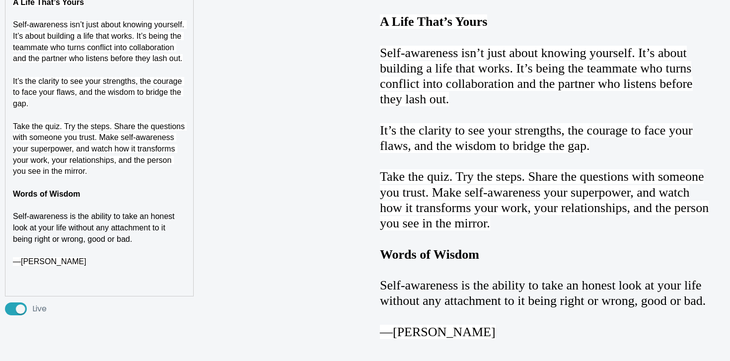
click at [60, 198] on strong "Words of Wisdom" at bounding box center [47, 194] width 68 height 8
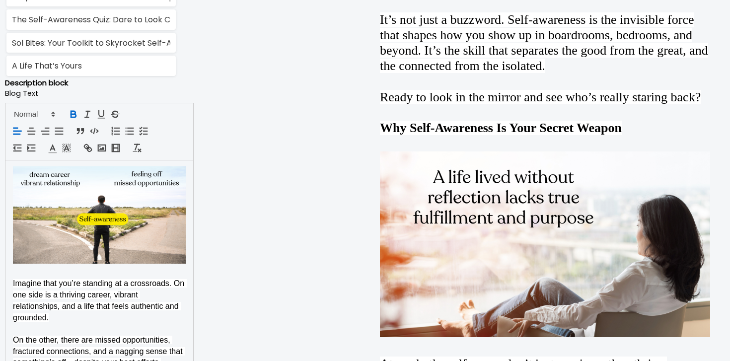
scroll to position [667, 0]
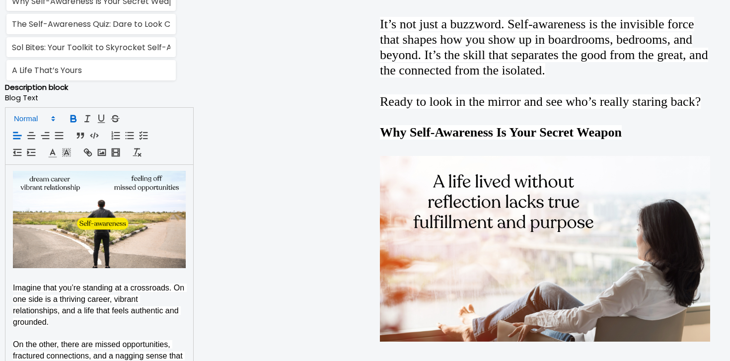
click at [49, 119] on icon at bounding box center [53, 118] width 9 height 9
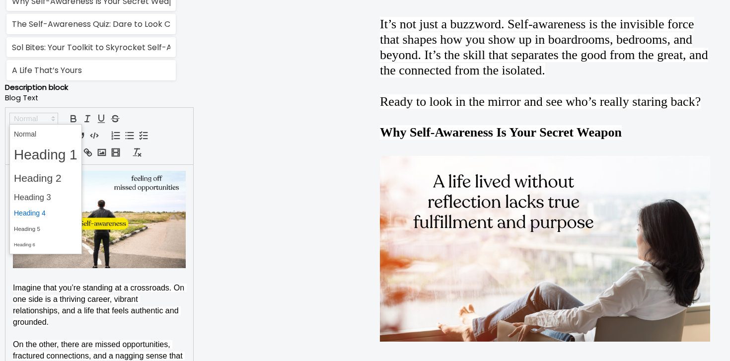
click at [48, 209] on span at bounding box center [46, 213] width 64 height 15
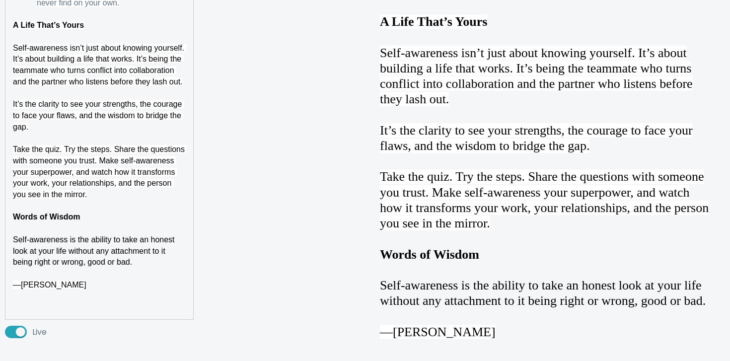
scroll to position [3302, 0]
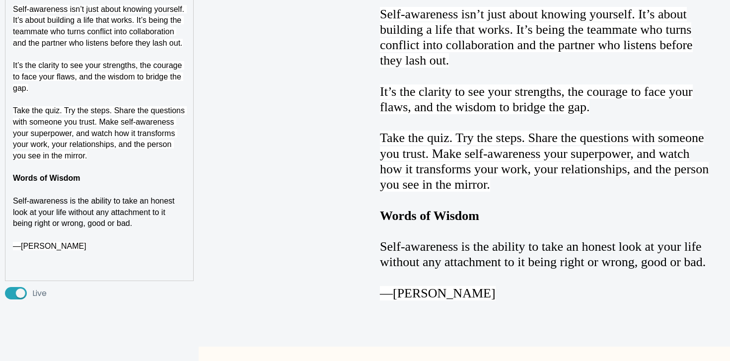
click at [51, 275] on p at bounding box center [99, 268] width 173 height 11
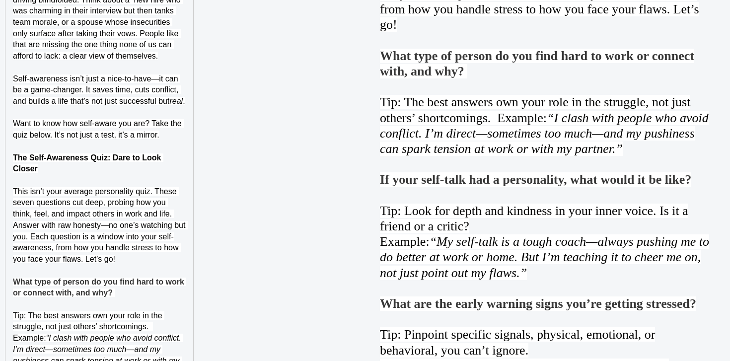
scroll to position [1555, 0]
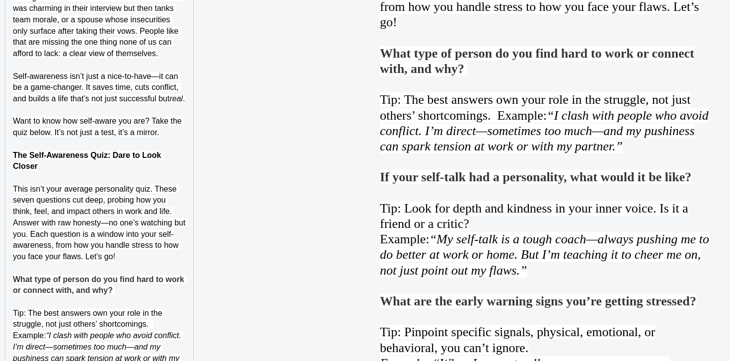
click at [169, 138] on p "Want to know how self-aware you are? Take the quiz below. It’s not just a test,…" at bounding box center [99, 127] width 173 height 22
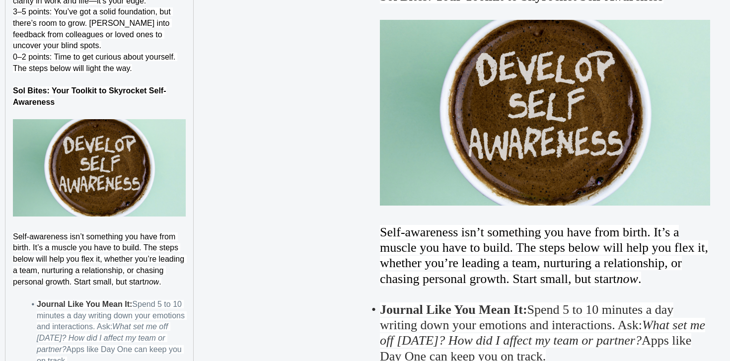
scroll to position [2636, 0]
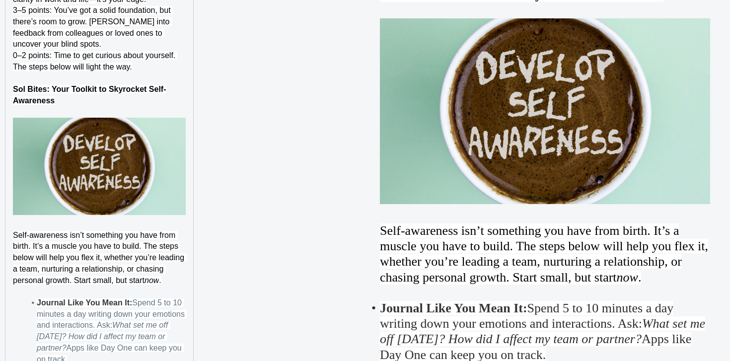
click at [183, 82] on p at bounding box center [99, 78] width 173 height 11
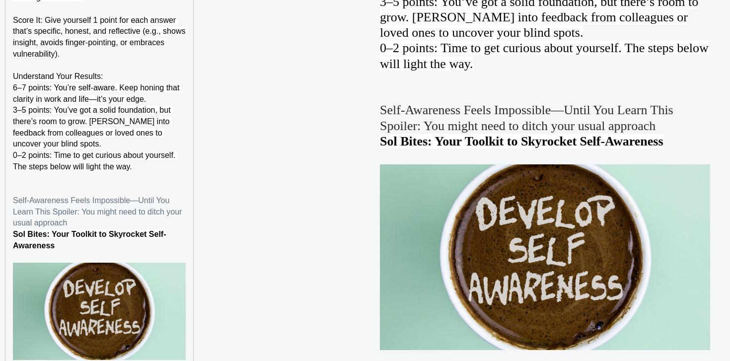
scroll to position [2540, 0]
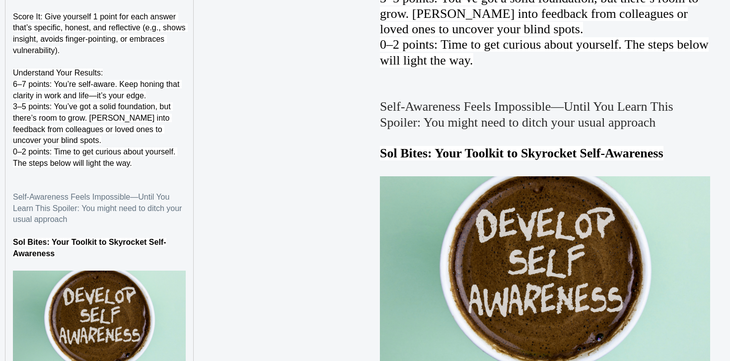
click at [175, 206] on p "Self-Awareness Feels Impossible—Until You Learn This Spoiler: You might need to…" at bounding box center [99, 209] width 173 height 34
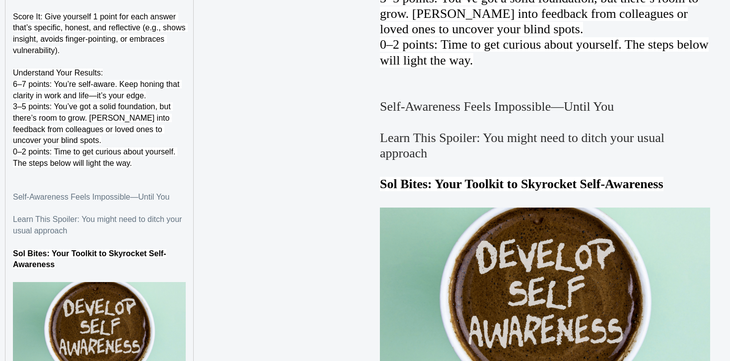
click at [149, 192] on p at bounding box center [99, 185] width 173 height 11
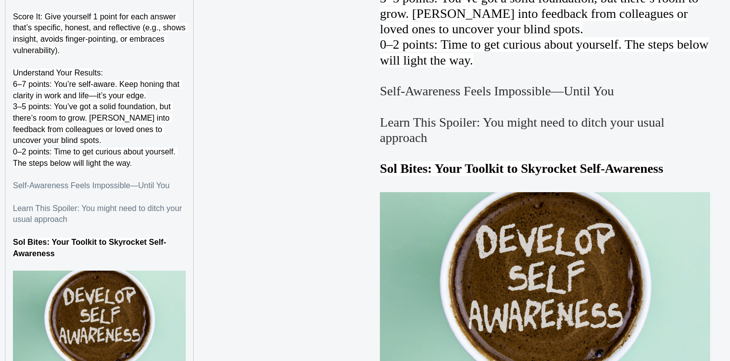
click at [88, 225] on p "Learn This Spoiler: You might need to ditch your usual approach" at bounding box center [99, 214] width 173 height 22
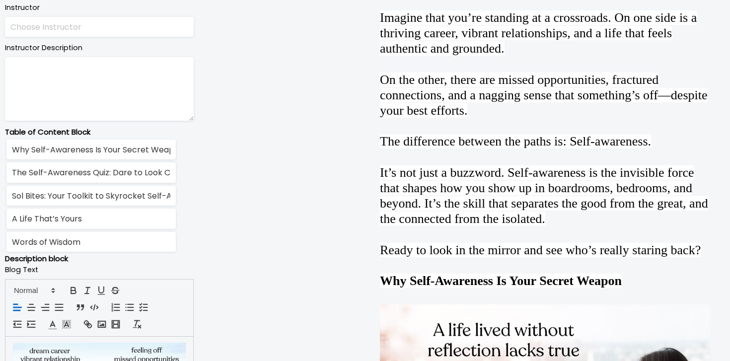
scroll to position [647, 0]
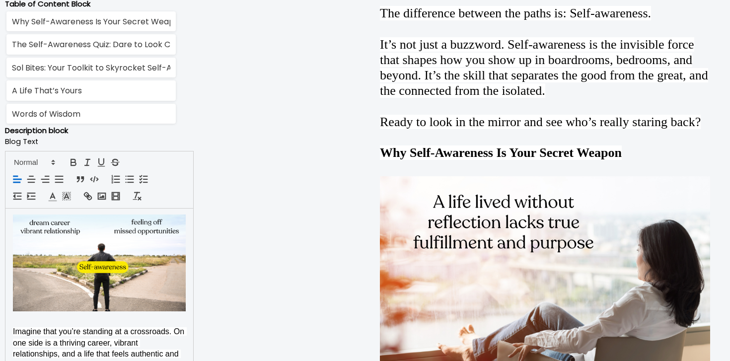
click at [101, 203] on div at bounding box center [99, 180] width 189 height 58
click at [101, 199] on rect "button" at bounding box center [101, 196] width 7 height 6
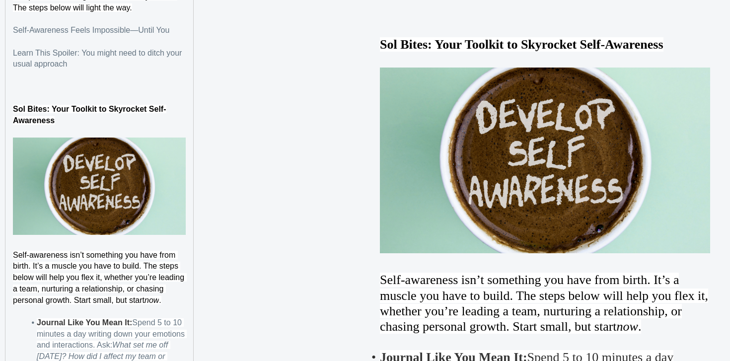
scroll to position [2694, 0]
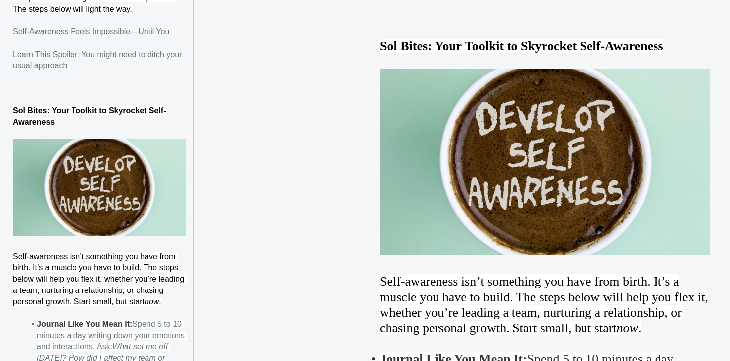
click at [75, 38] on p "Self-Awareness Feels Impossible—Until You" at bounding box center [99, 31] width 173 height 11
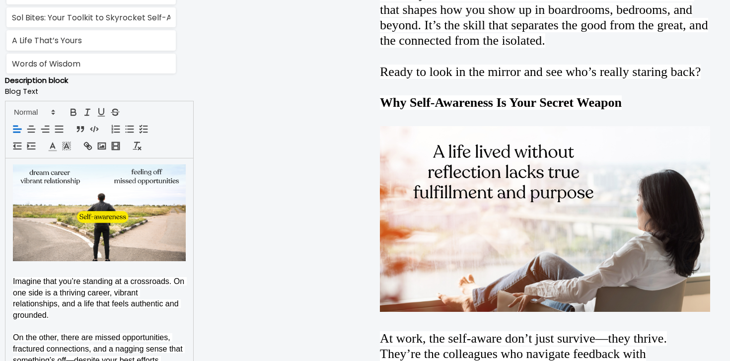
scroll to position [697, 0]
click at [45, 111] on span at bounding box center [33, 112] width 49 height 12
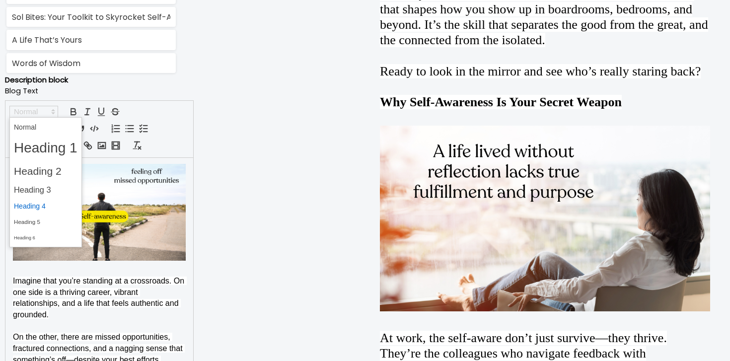
click at [61, 205] on span at bounding box center [46, 206] width 64 height 15
type input "Self-Awareness Feels Impossible—Until You"
type input "Sol Bites: Your Toolkit to Skyrocket Self-Awareness"
type input "A Life That’s Yours"
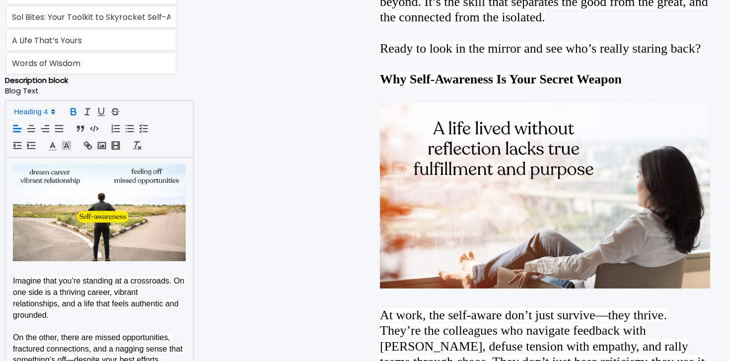
click at [72, 109] on icon "button" at bounding box center [73, 110] width 4 height 3
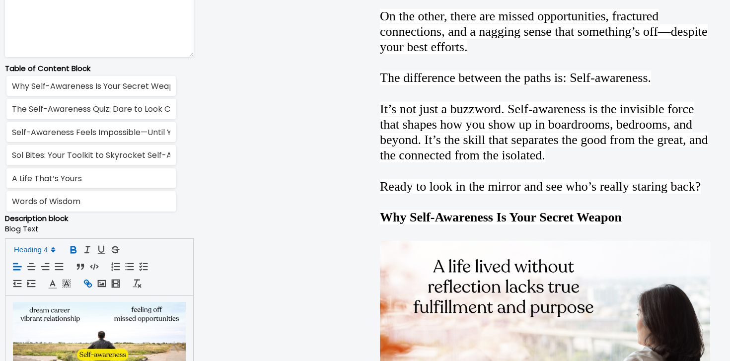
click at [89, 284] on icon "button" at bounding box center [87, 283] width 11 height 11
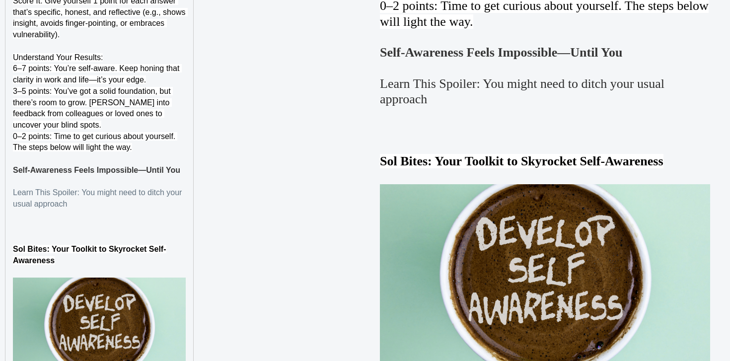
paste input "https://soltv.co/blog/selfawareness-feels-impossibleuntil-you-learn-this"
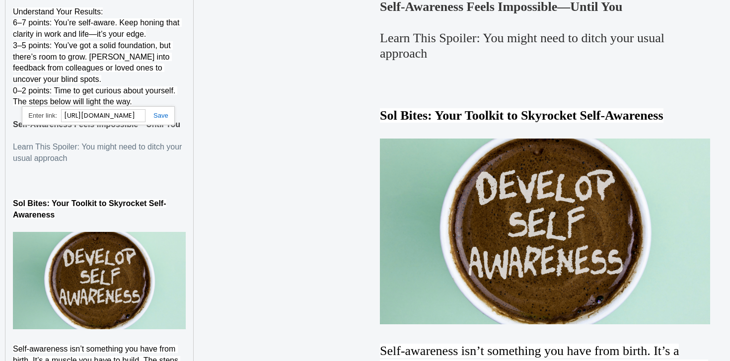
scroll to position [2623, 0]
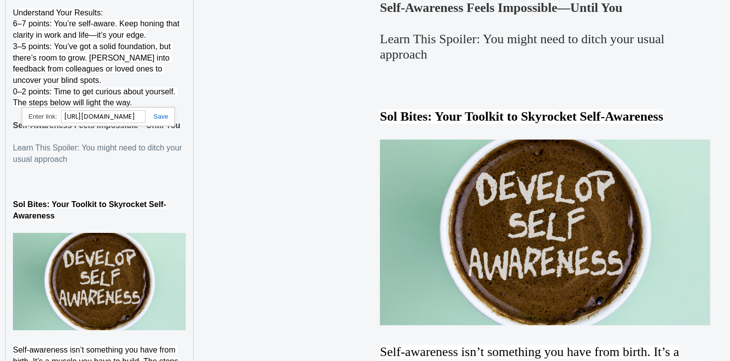
type input "https://soltv.co/blog/selfawareness-feels-impossibleuntil-you-learn-this"
click at [160, 119] on link at bounding box center [156, 116] width 23 height 7
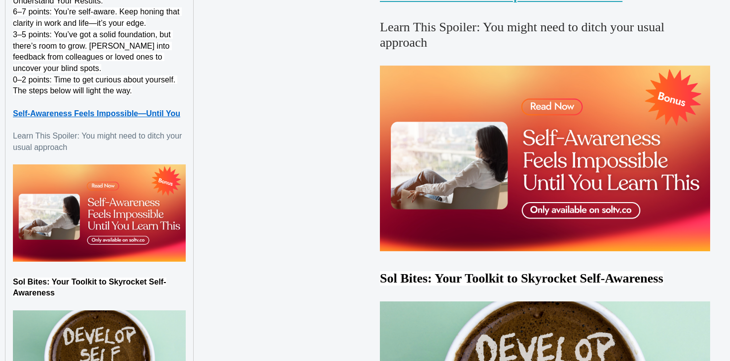
scroll to position [2645, 0]
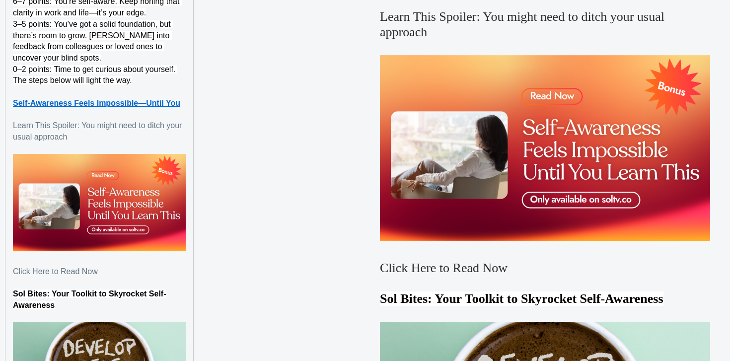
click at [76, 266] on p at bounding box center [99, 260] width 173 height 11
click at [71, 288] on p at bounding box center [99, 282] width 173 height 11
click at [71, 277] on p "Click Here to Read Now" at bounding box center [99, 271] width 173 height 11
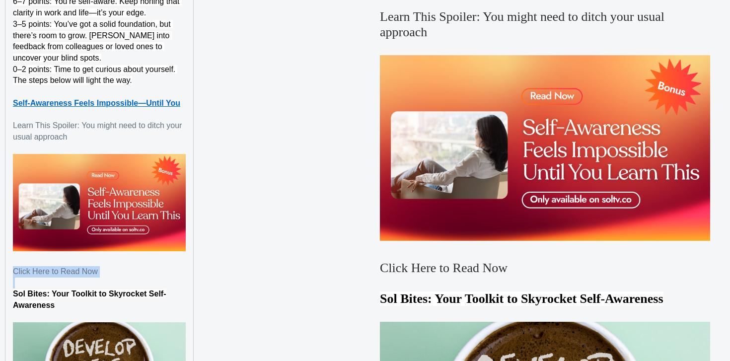
click at [71, 277] on p "Click Here to Read Now" at bounding box center [99, 271] width 173 height 11
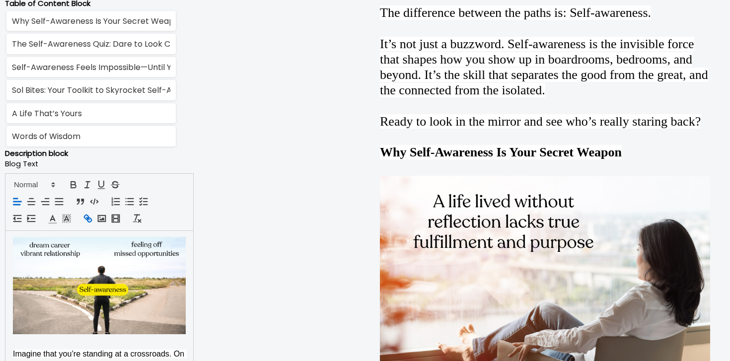
click at [86, 221] on icon "button" at bounding box center [87, 218] width 11 height 11
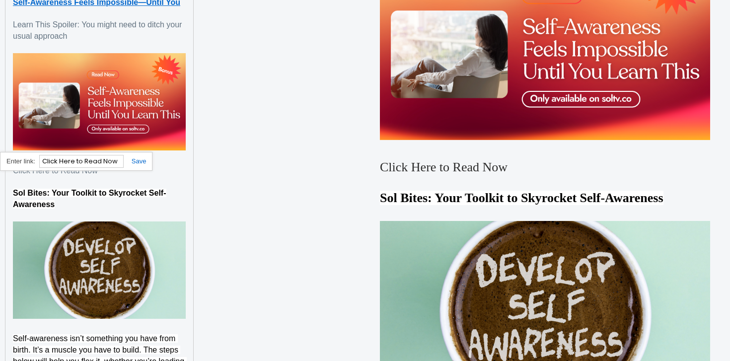
paste input "https://soltv.co/blog/selfawareness-feels-impossibleuntil-you-learn-this"
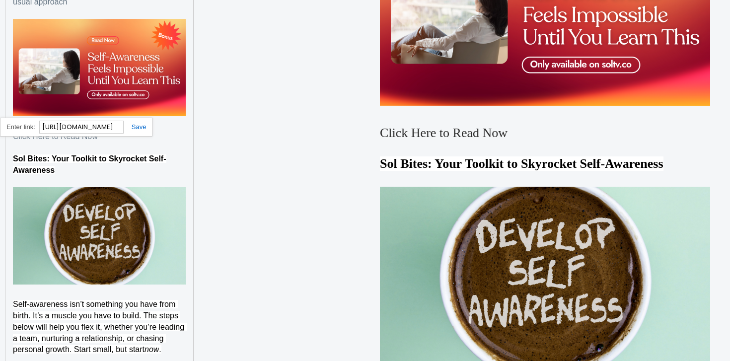
scroll to position [2779, 0]
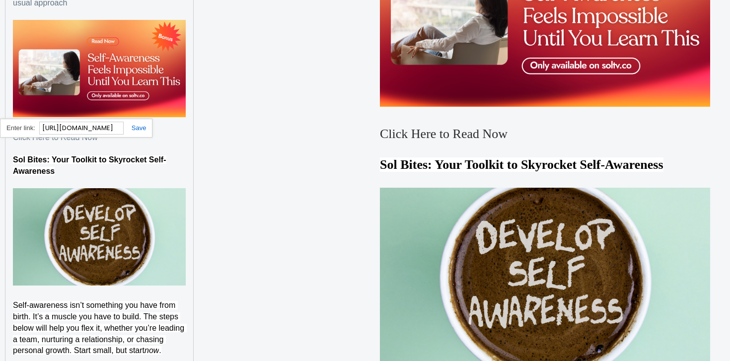
type input "https://soltv.co/blog/selfawareness-feels-impossibleuntil-you-learn-this"
click at [136, 130] on link at bounding box center [135, 127] width 23 height 7
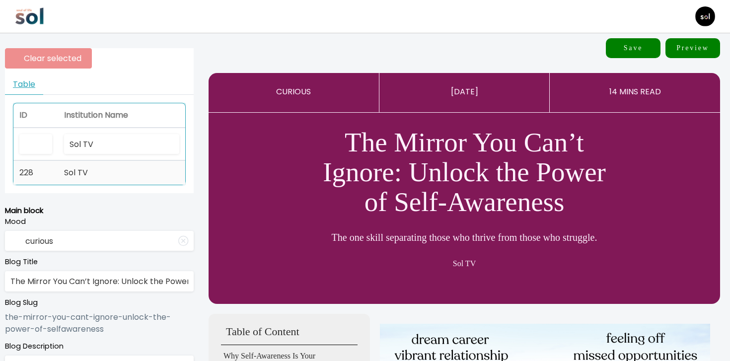
click at [103, 180] on td "Sol TV" at bounding box center [121, 173] width 127 height 24
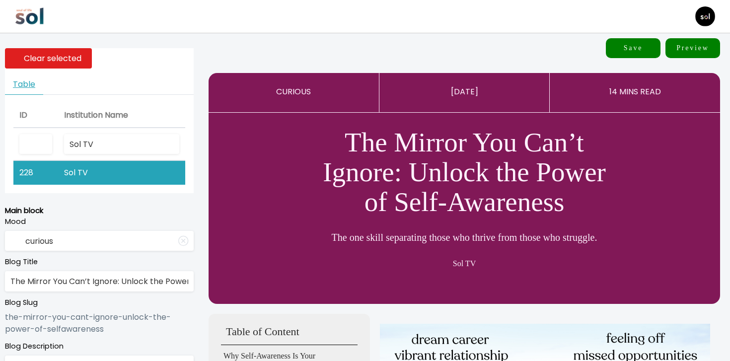
click at [632, 47] on button "Save" at bounding box center [633, 48] width 55 height 20
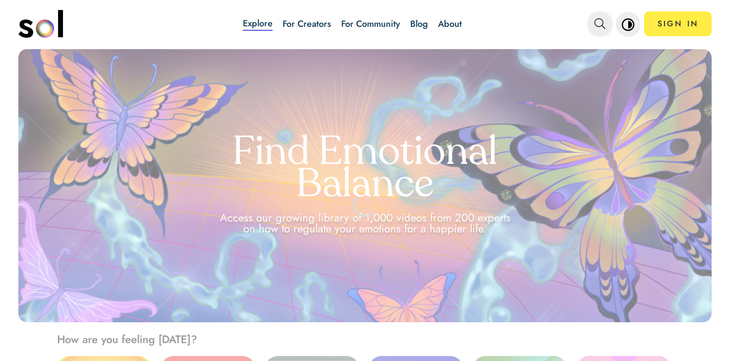
click at [602, 22] on icon "main navigation" at bounding box center [599, 23] width 11 height 11
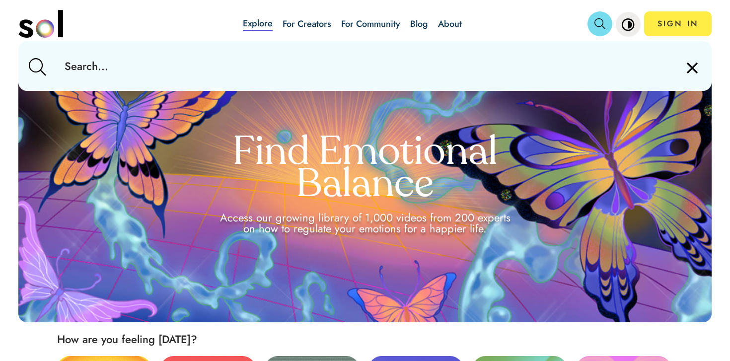
click at [568, 57] on input "text" at bounding box center [365, 66] width 616 height 50
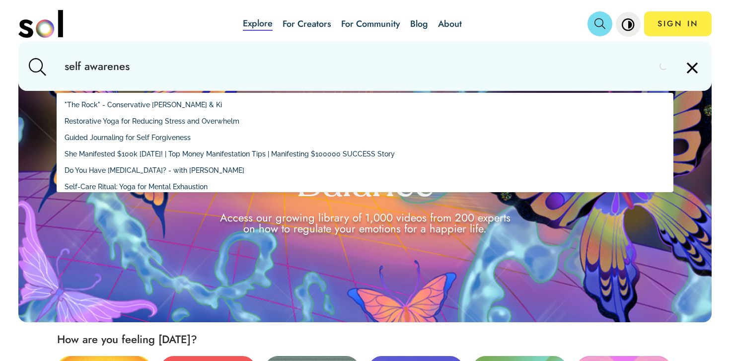
type input "self awareness"
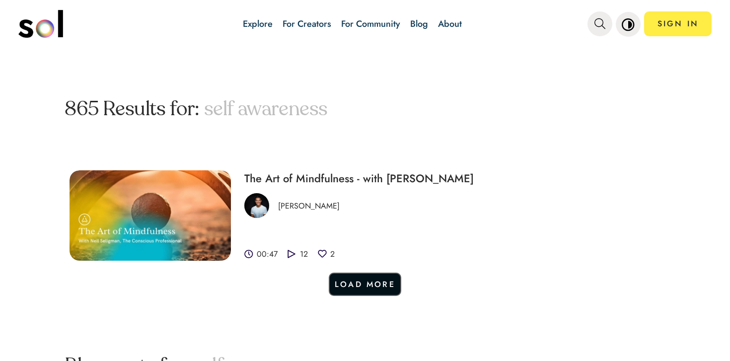
click at [371, 290] on button "Load More" at bounding box center [365, 284] width 72 height 23
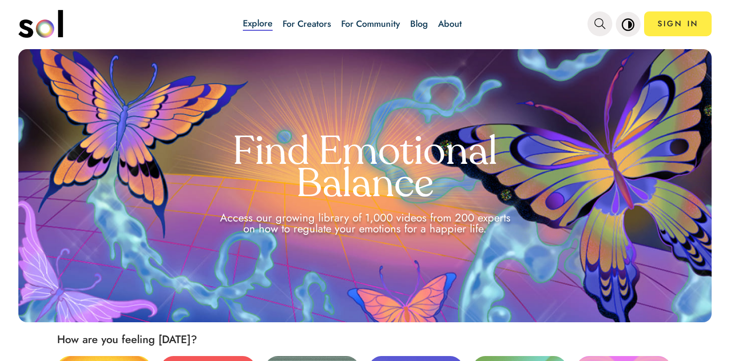
click at [430, 22] on div "Explore For Creators For Community Blog About" at bounding box center [352, 23] width 356 height 35
click at [417, 26] on link "Blog" at bounding box center [419, 23] width 18 height 13
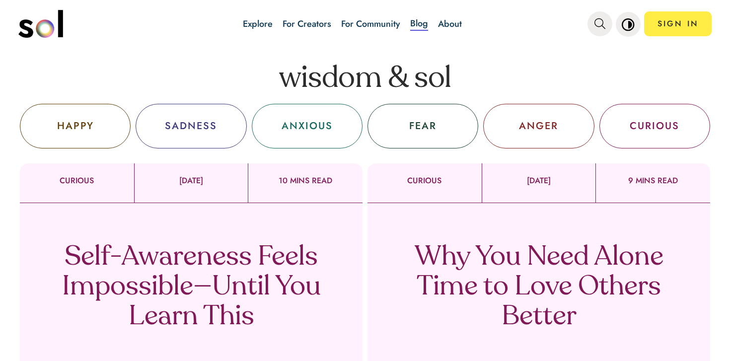
click at [257, 242] on div "Self-Awareness Feels Impossible—Until You Learn This Sol TV" at bounding box center [191, 300] width 343 height 194
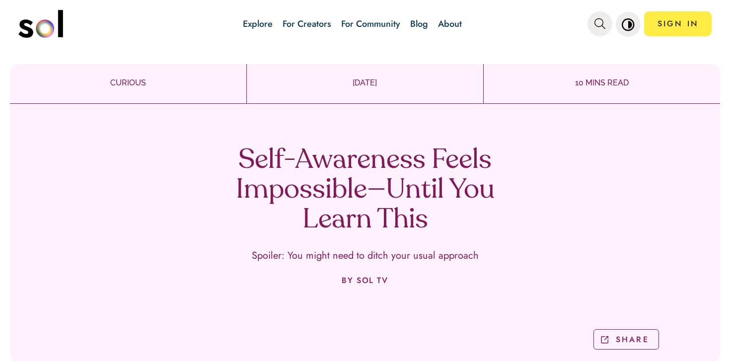
click at [247, 109] on div "CURIOUS OCT 02, 2025 10 MINS READ Self-Awareness Feels Impossible—Until You Lea…" at bounding box center [365, 213] width 710 height 298
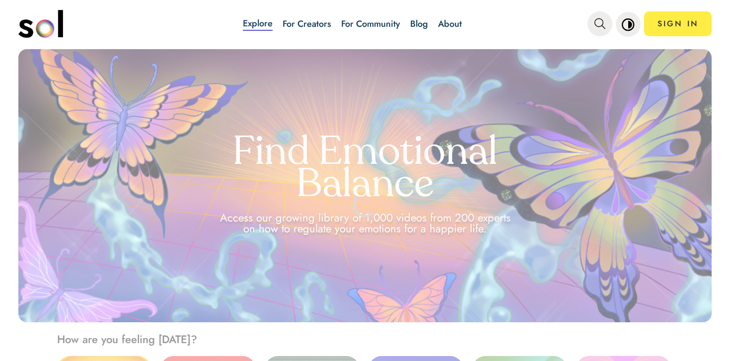
click at [418, 26] on link "Blog" at bounding box center [419, 23] width 18 height 13
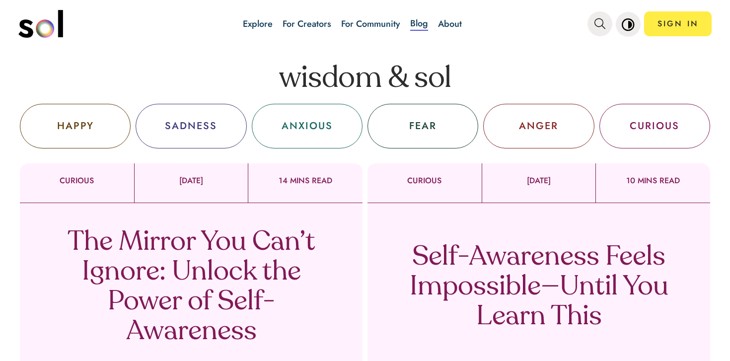
click at [266, 232] on p "The Mirror You Can’t Ignore: Unlock the Power of Self-Awareness" at bounding box center [191, 287] width 293 height 119
